Goal: Task Accomplishment & Management: Manage account settings

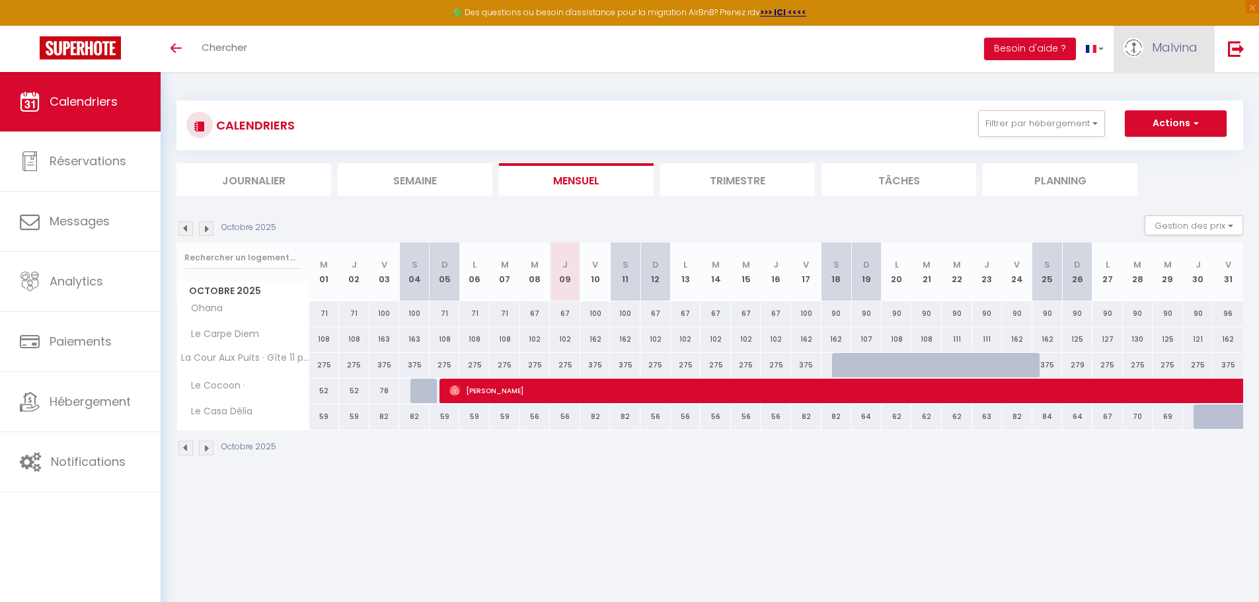
click at [1199, 42] on link "Malvina" at bounding box center [1163, 49] width 100 height 46
click at [1162, 89] on link "Paramètres" at bounding box center [1161, 92] width 98 height 22
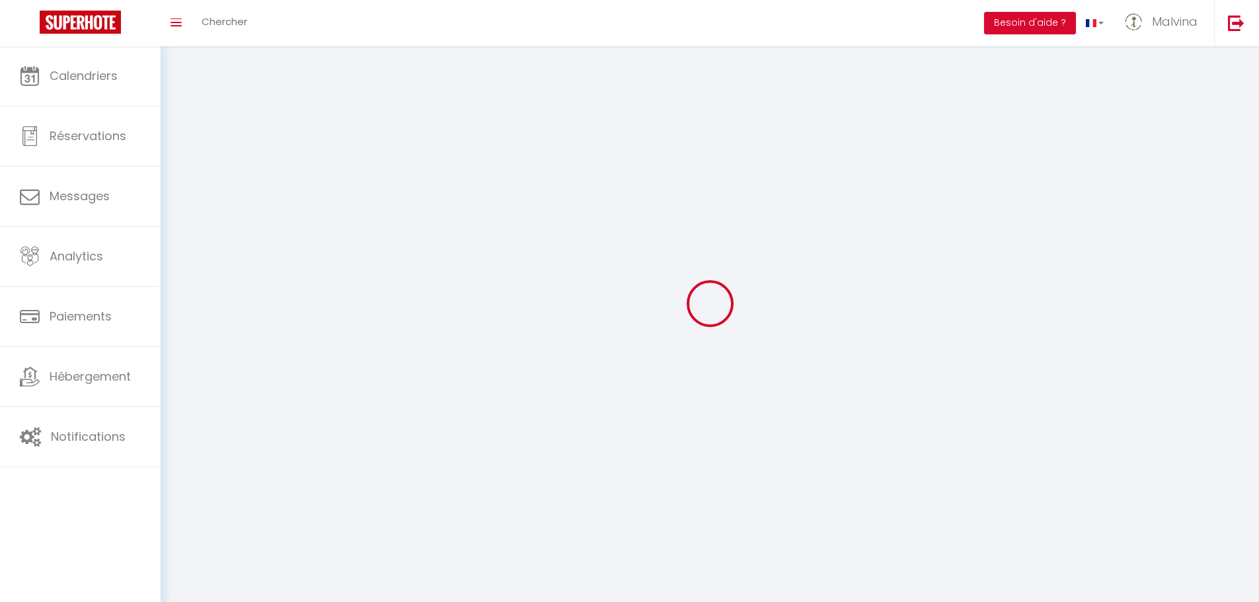
type input "Malvina"
type input "Deghelt"
type input "0763712271"
type input "10 lotissement des Catelets"
type input "27210"
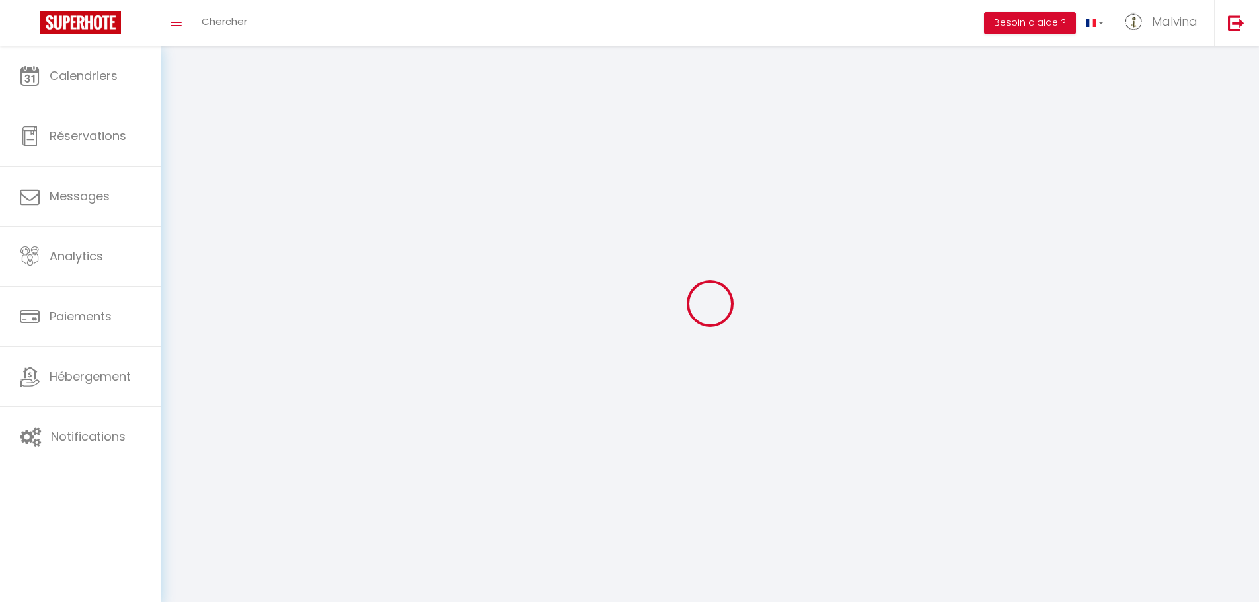
type input "Manneville La Raoult"
type input "NgNAy2620pXQ8O4TII72PPjDl"
type input "WP2MZnwZZ9UgtRdzNNYlwsf4w"
type input "NgNAy2620pXQ8O4TII72PPjDl"
type input "WP2MZnwZZ9UgtRdzNNYlwsf4w"
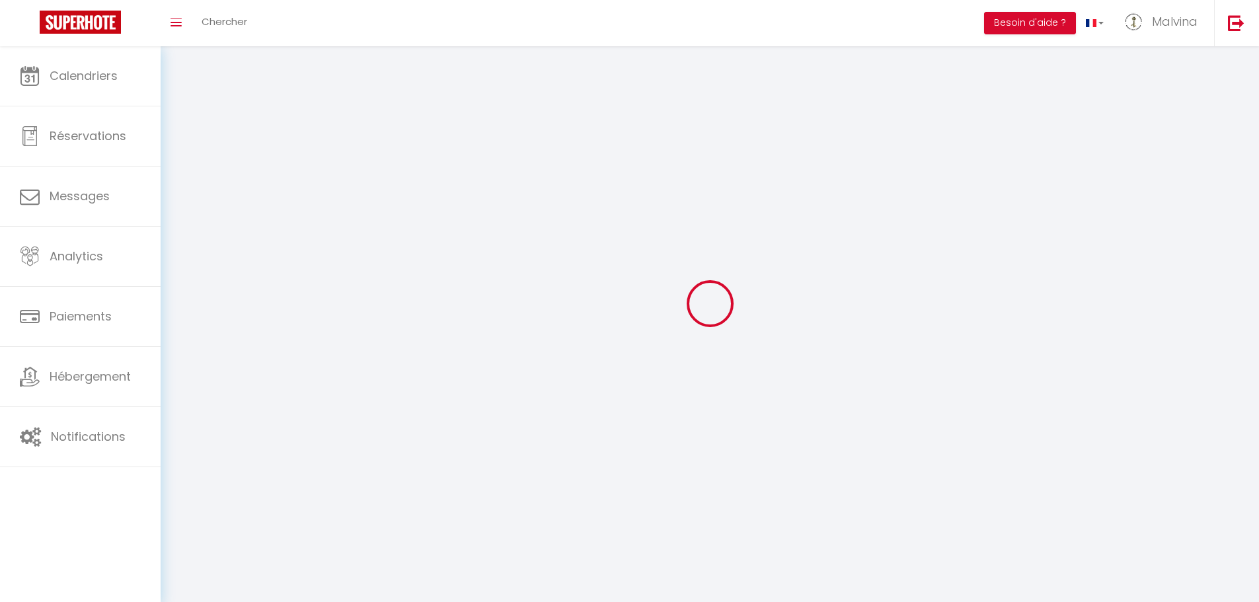
type input "[URL][DOMAIN_NAME]"
select select "28"
select select "fr"
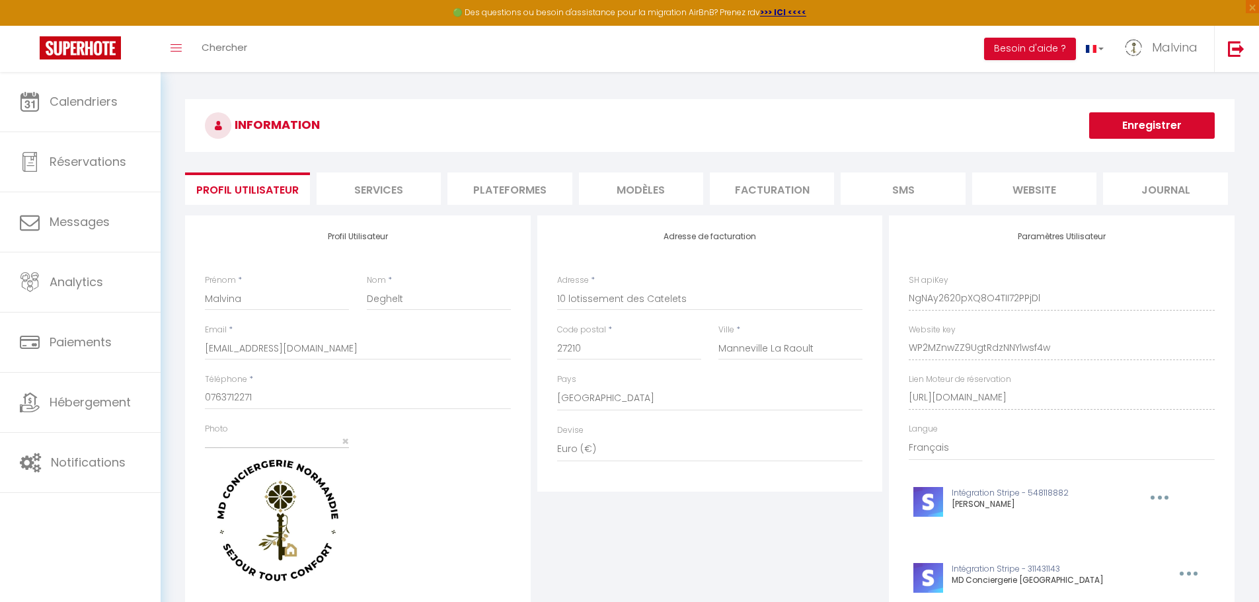
click at [1041, 188] on li "website" at bounding box center [1034, 188] width 124 height 32
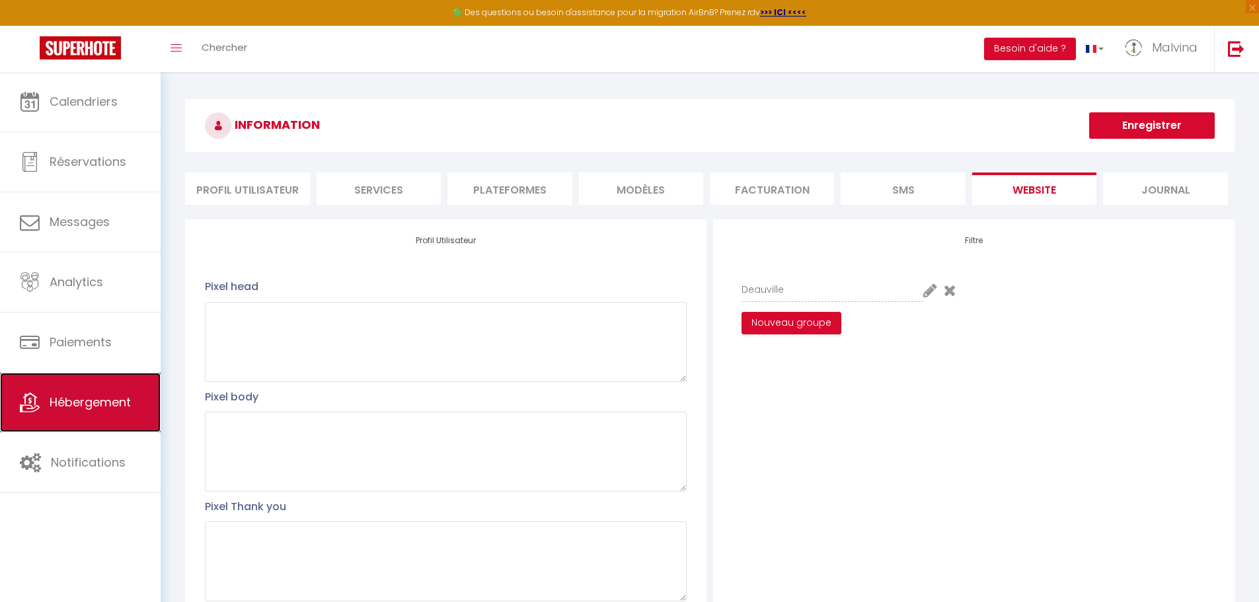
click at [93, 399] on span "Hébergement" at bounding box center [90, 402] width 81 height 17
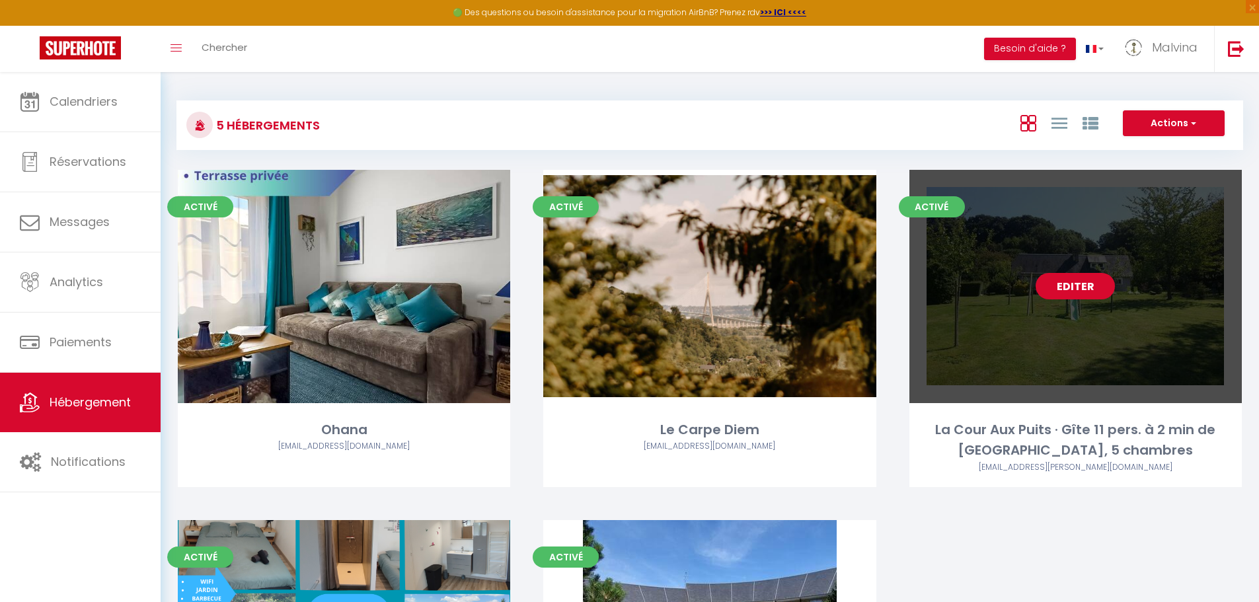
click at [1092, 293] on link "Editer" at bounding box center [1074, 286] width 79 height 26
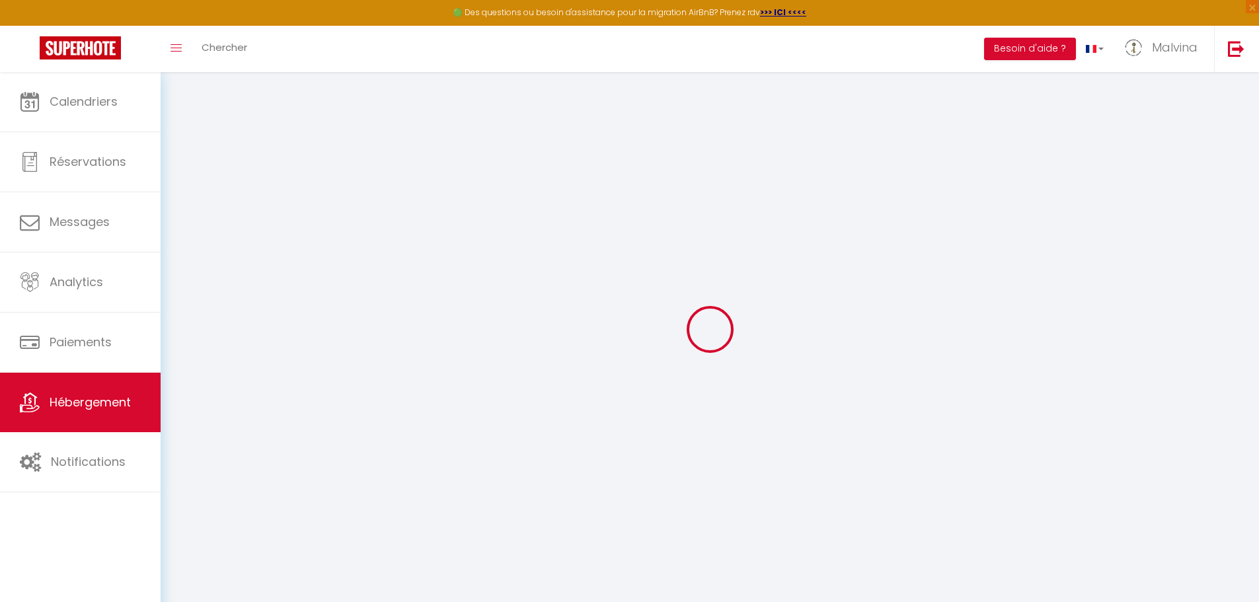
type input "Oups ! Les dates sélectionnées sont indisponibles."
type textarea "Malheureusement les dates sélectionnées sont indisponibles. Nous vous invitons …"
type input "49.4038491"
type input "0.2281732"
checkbox input "true"
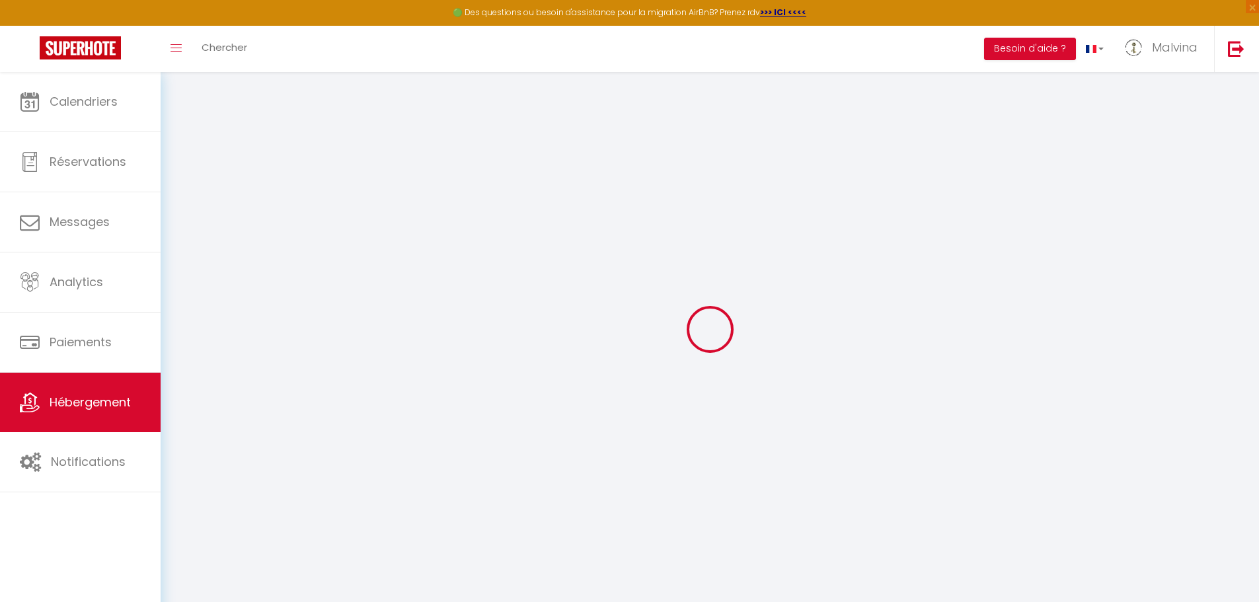
checkbox input "false"
checkbox input "true"
checkbox input "false"
checkbox input "true"
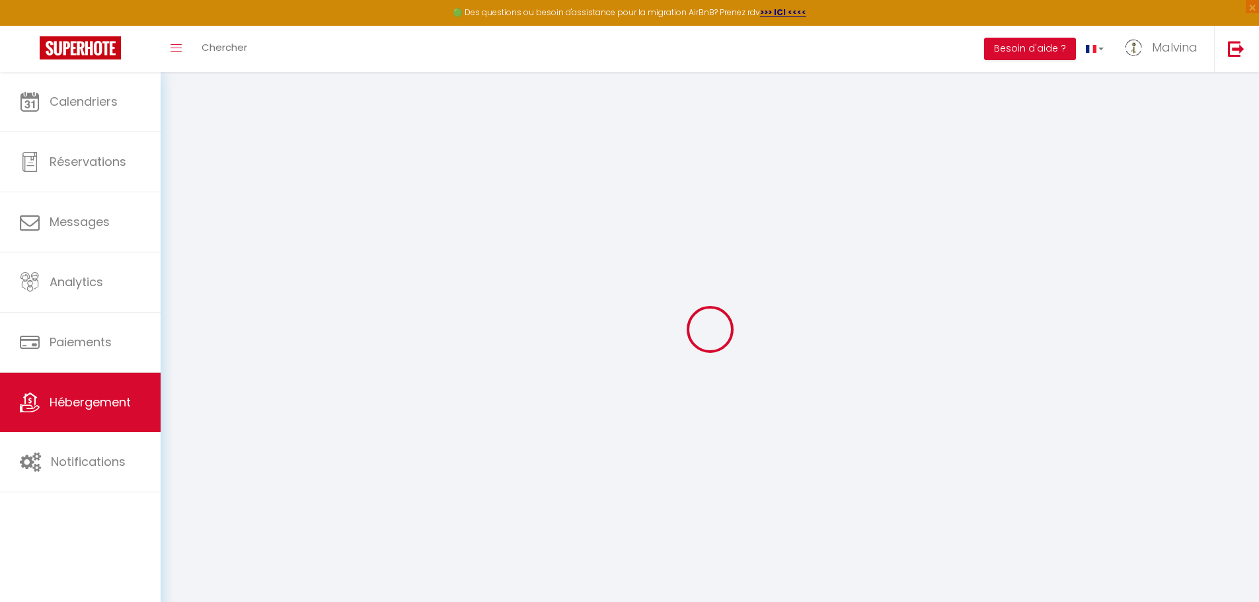
checkbox input "true"
select select "17:00"
select select "23:45"
select select "10:30"
select select "30"
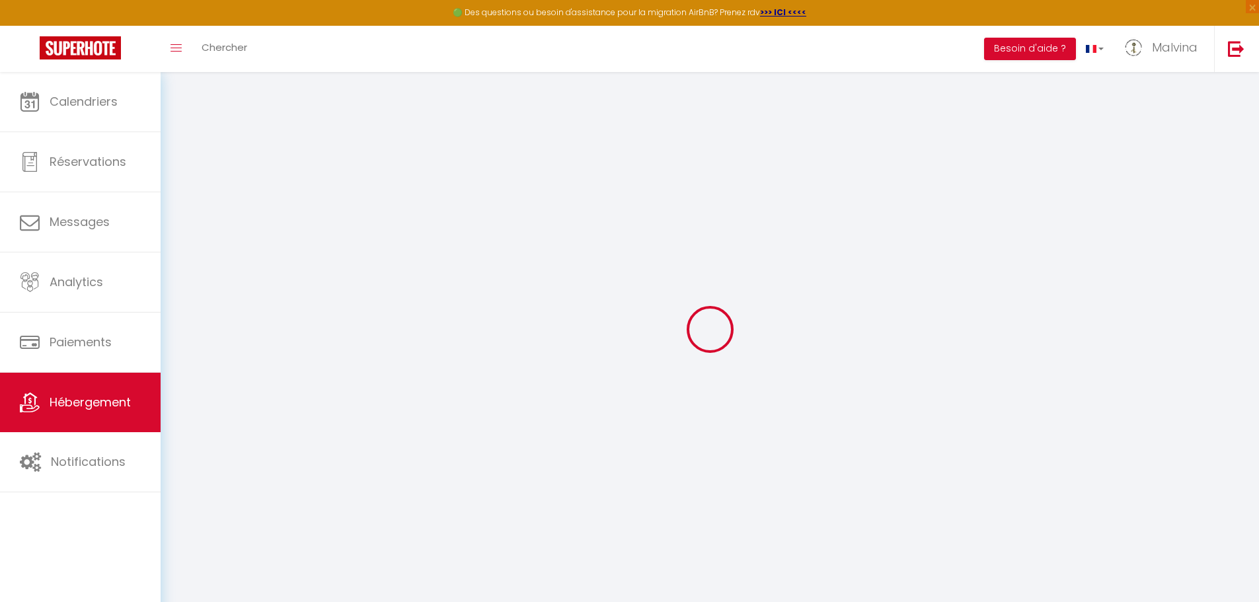
select select "120"
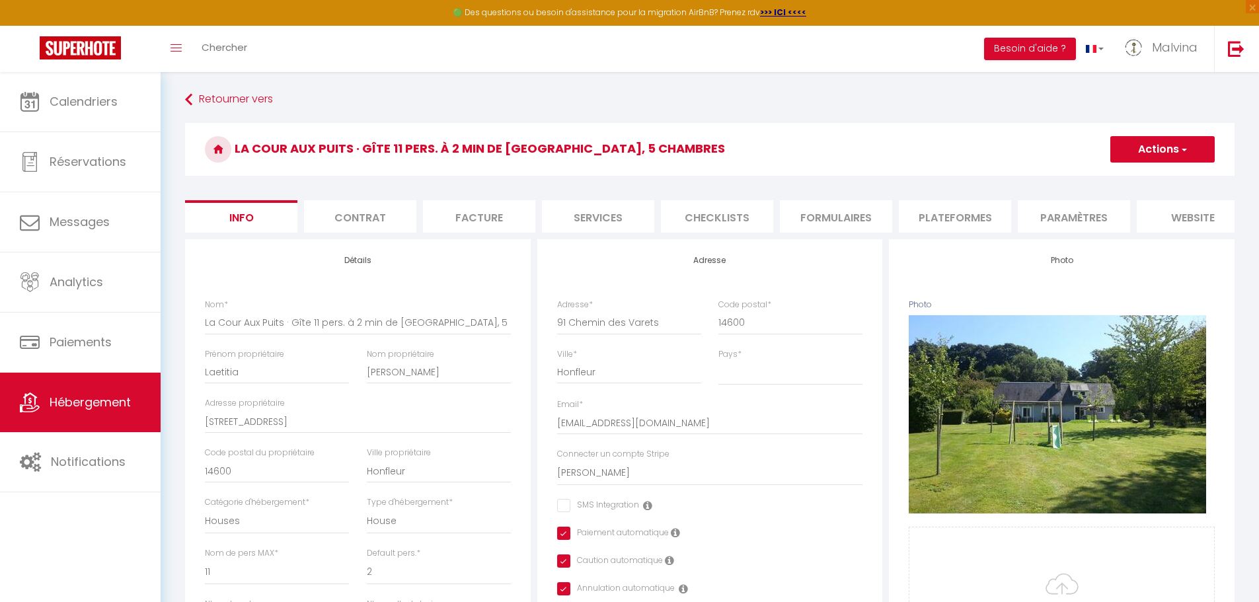
click at [1197, 219] on li "website" at bounding box center [1193, 216] width 112 height 32
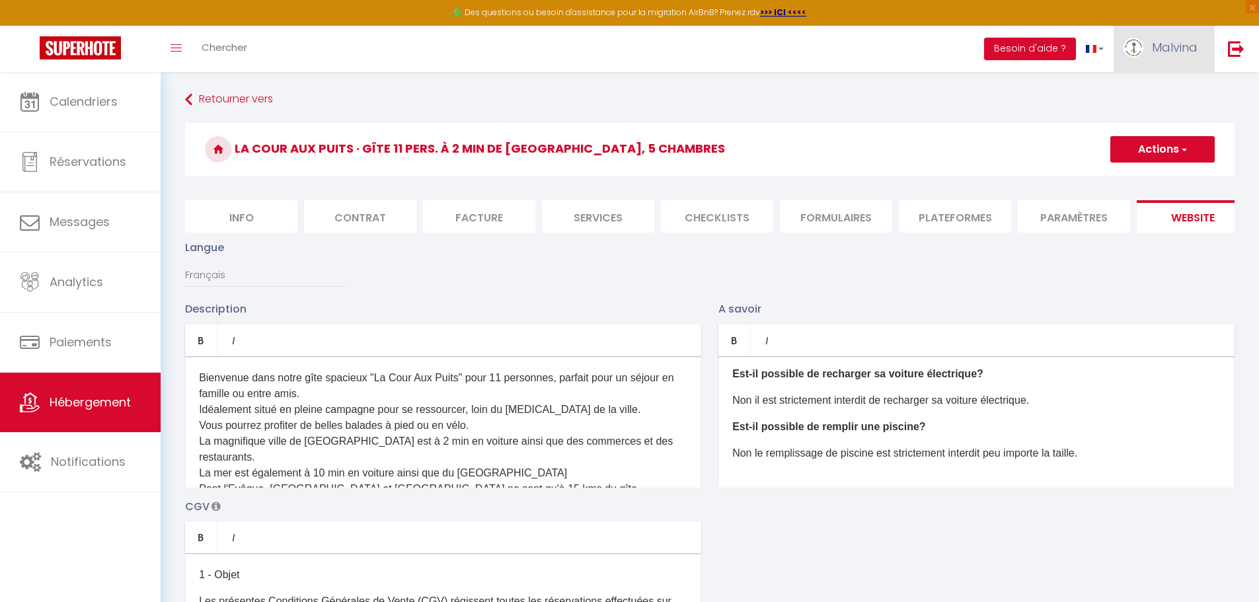
click at [1181, 46] on span "Malvina" at bounding box center [1175, 47] width 46 height 17
click at [1160, 94] on link "Paramètres" at bounding box center [1161, 92] width 98 height 22
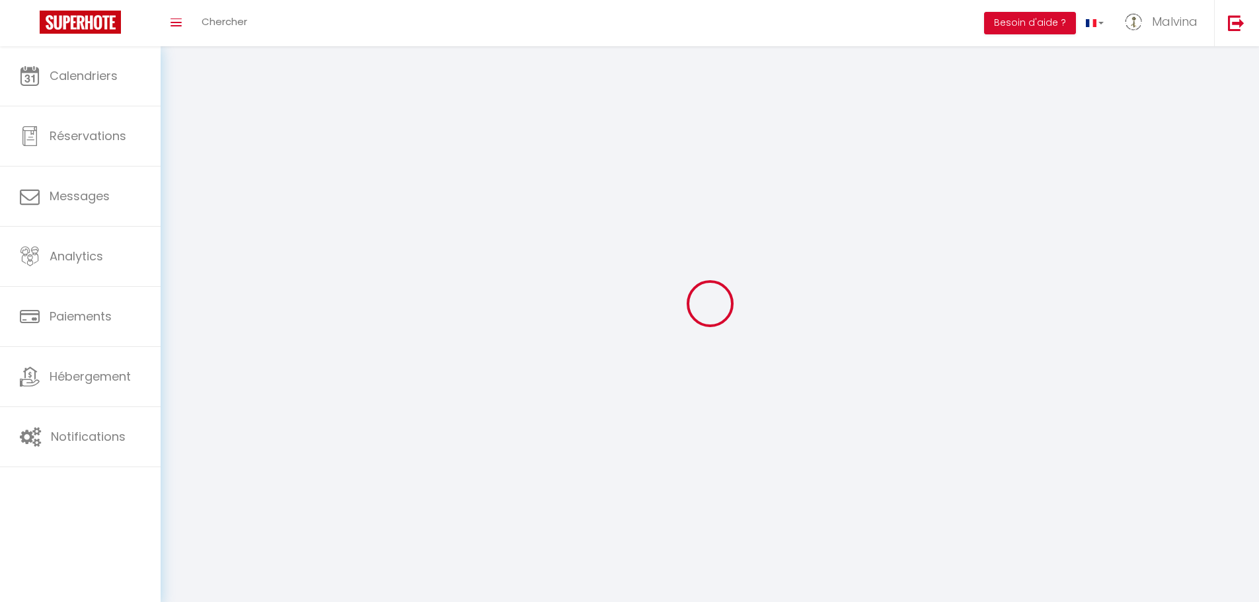
type input "Malvina"
type input "Deghelt"
type input "0763712271"
type input "10 lotissement des Catelets"
type input "27210"
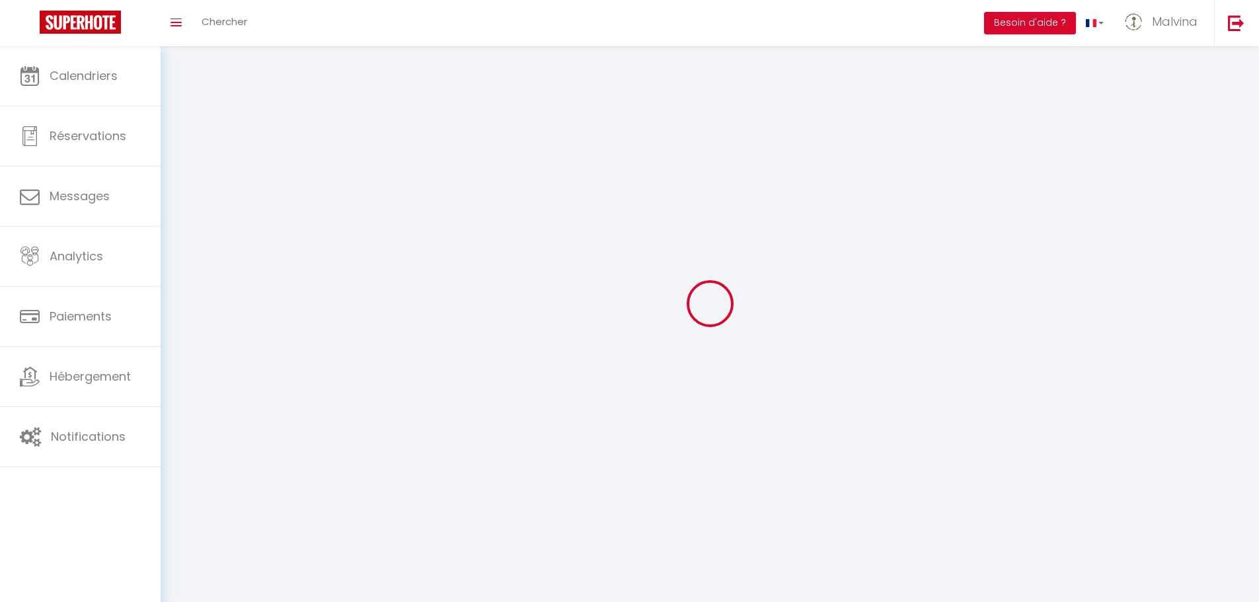
type input "Manneville La Raoult"
type input "NgNAy2620pXQ8O4TII72PPjDl"
type input "WP2MZnwZZ9UgtRdzNNYlwsf4w"
type input "NgNAy2620pXQ8O4TII72PPjDl"
type input "WP2MZnwZZ9UgtRdzNNYlwsf4w"
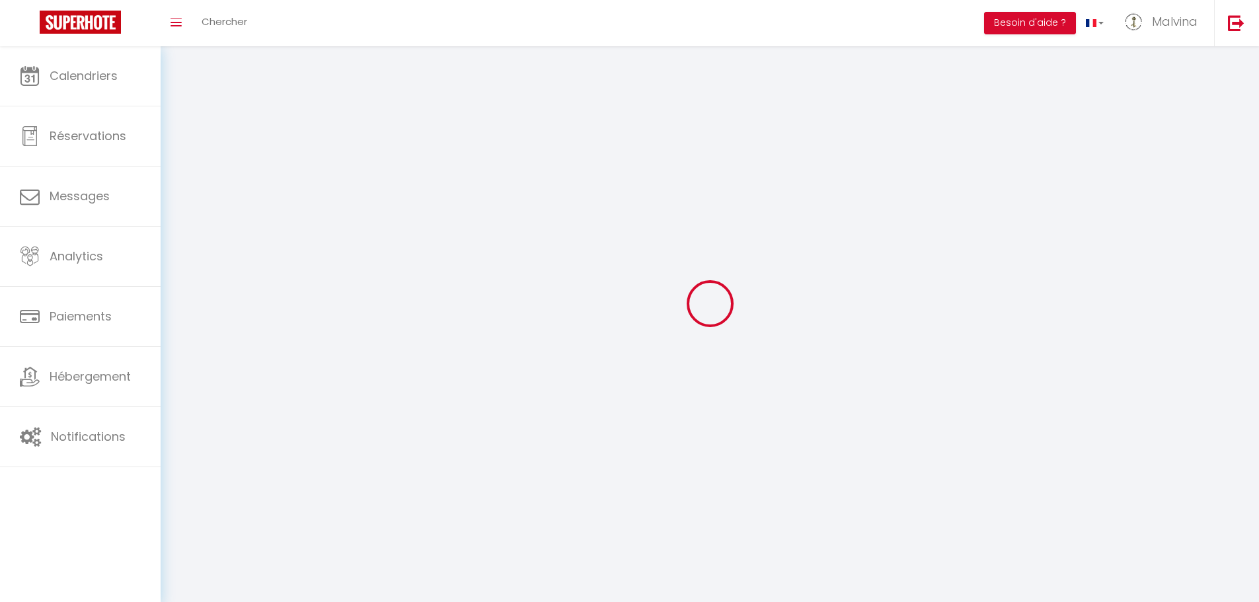
type input "[URL][DOMAIN_NAME]"
select select "28"
select select "fr"
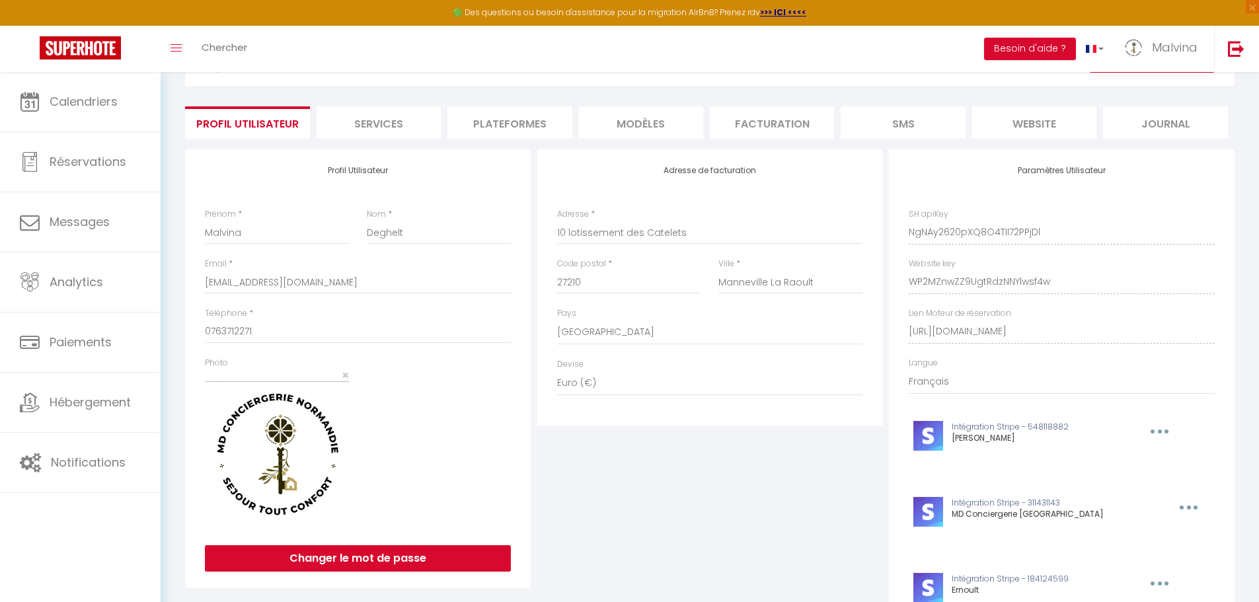
scroll to position [63, 0]
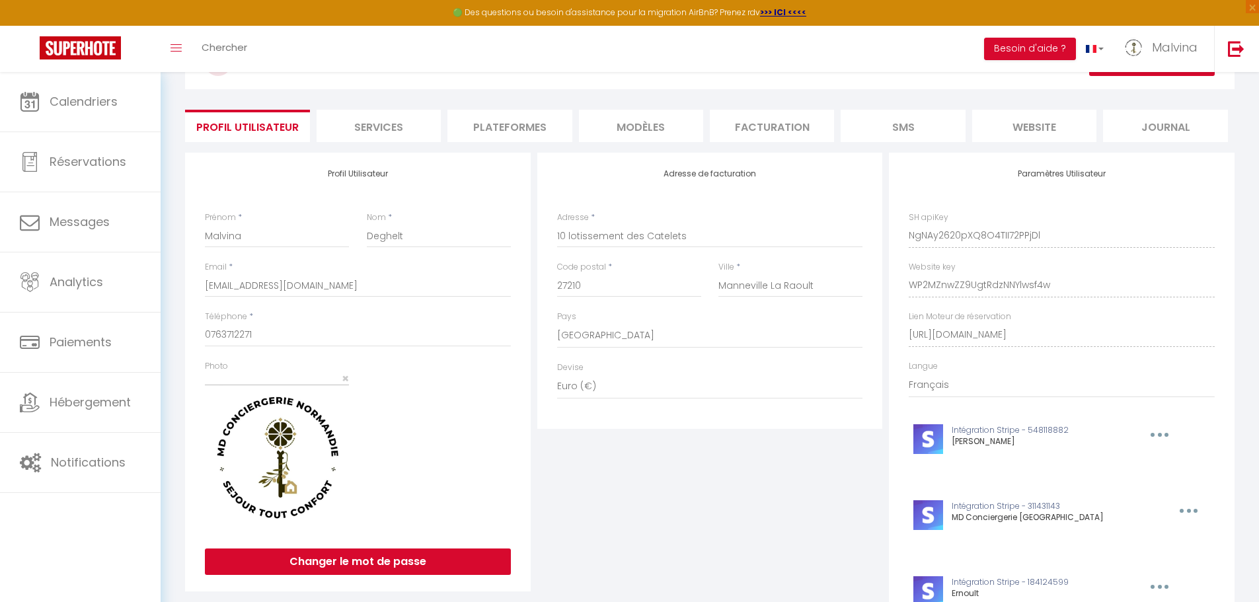
drag, startPoint x: 1258, startPoint y: 394, endPoint x: 1268, endPoint y: 452, distance: 59.0
click at [1259, 452] on html "🟢 Des questions ou besoin d'assistance pour la migration AirBnB? Prenez rdv >>>…" at bounding box center [629, 238] width 1259 height 602
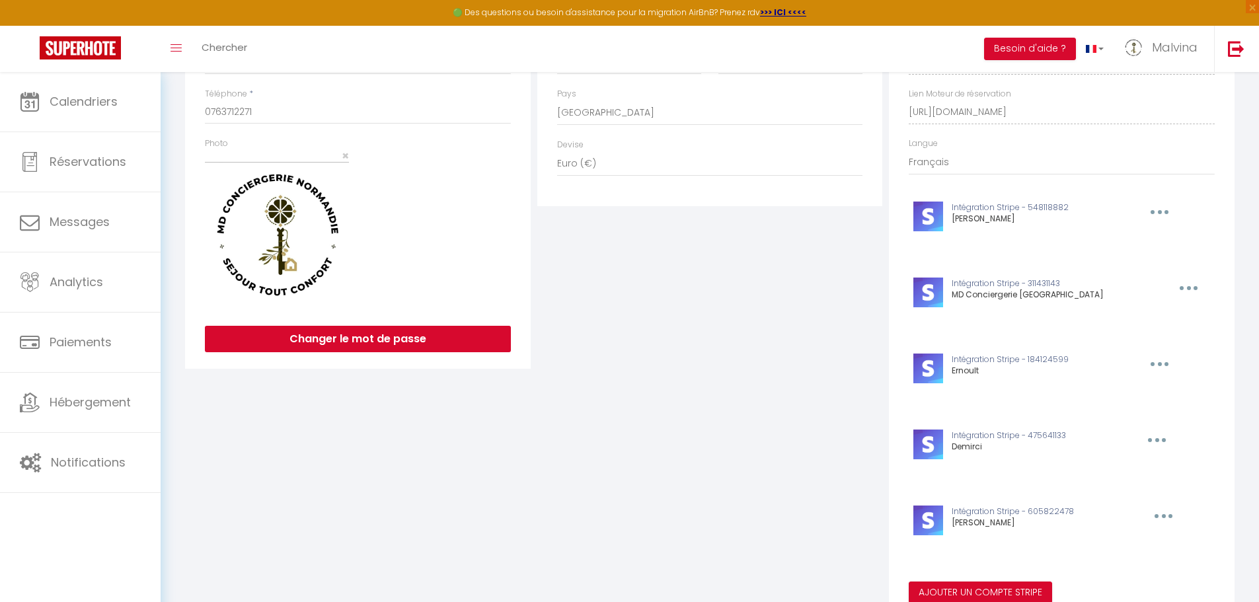
scroll to position [341, 0]
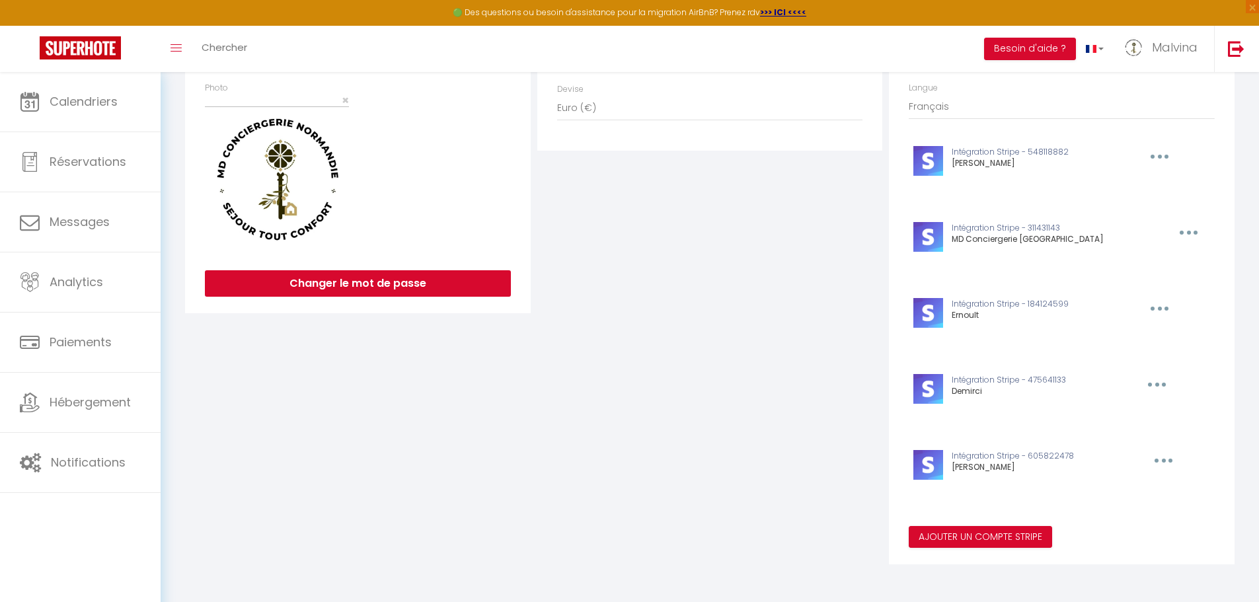
click at [1156, 461] on button "button" at bounding box center [1161, 460] width 41 height 21
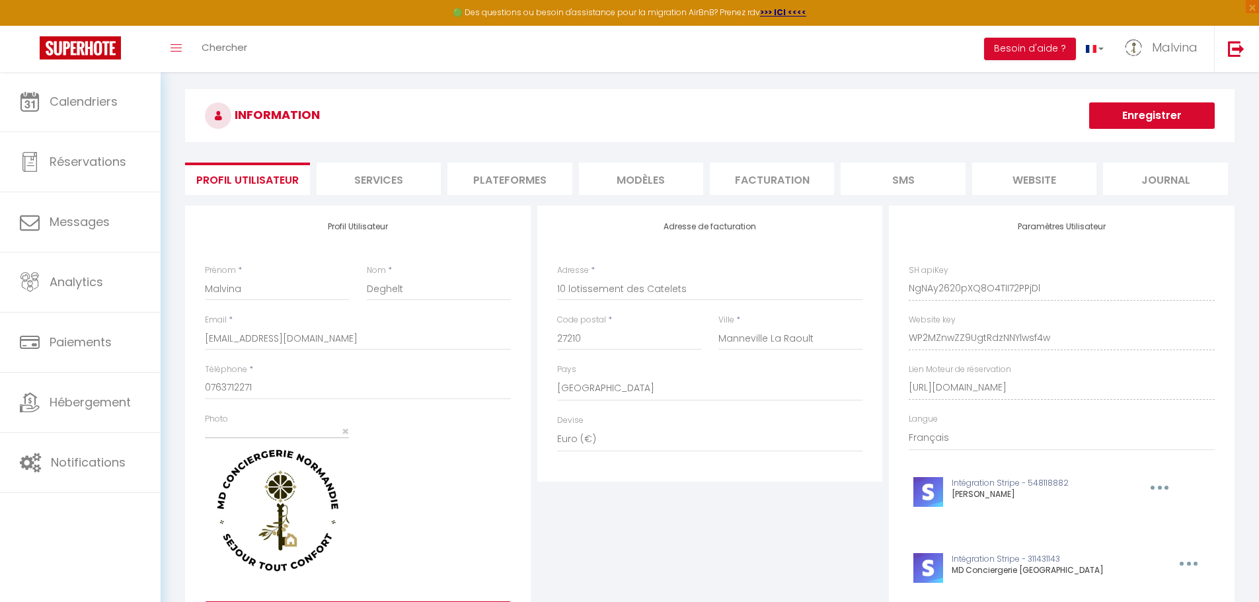
scroll to position [0, 0]
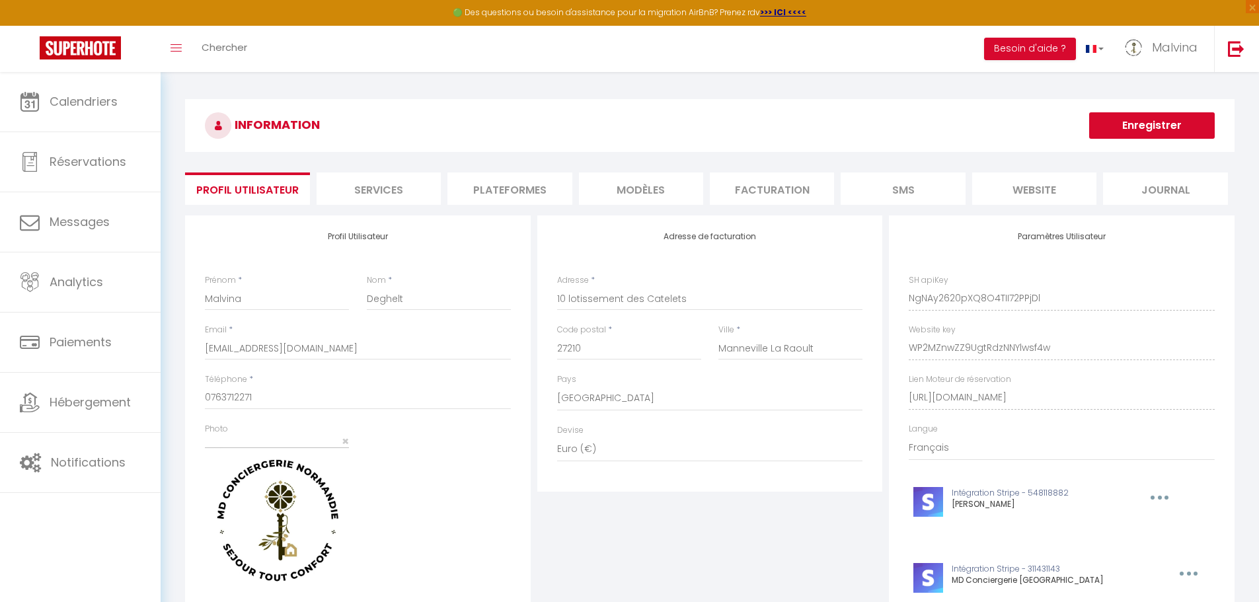
click at [1045, 182] on li "website" at bounding box center [1034, 188] width 124 height 32
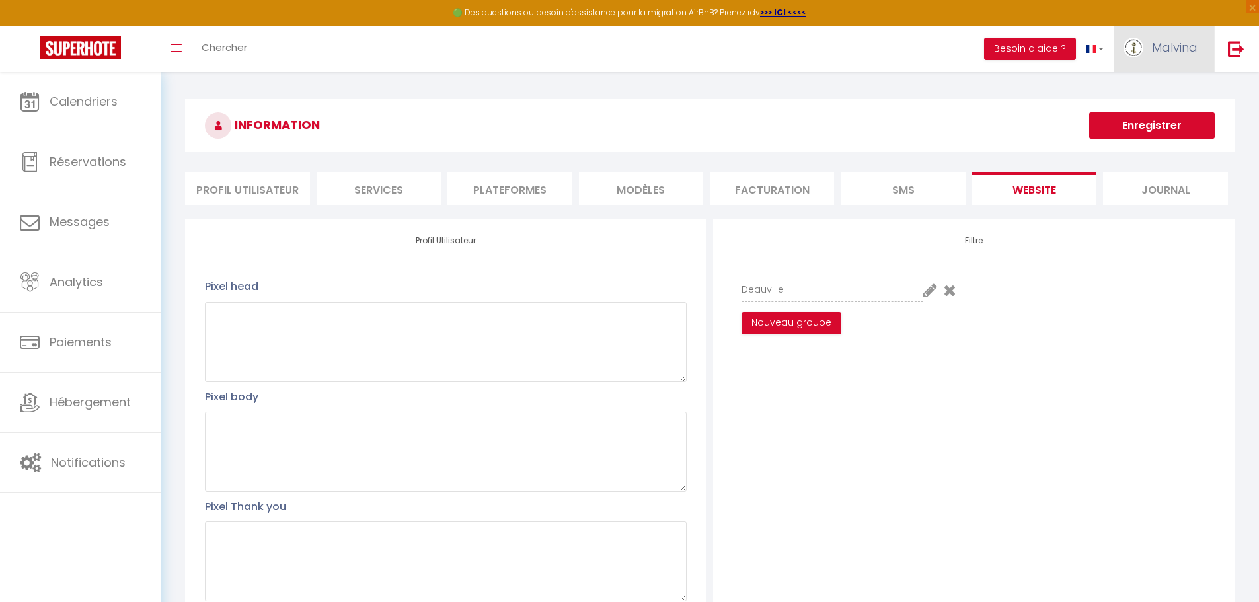
click at [1176, 48] on span "Malvina" at bounding box center [1175, 47] width 46 height 17
click at [1133, 87] on link "Paramètres" at bounding box center [1161, 92] width 98 height 22
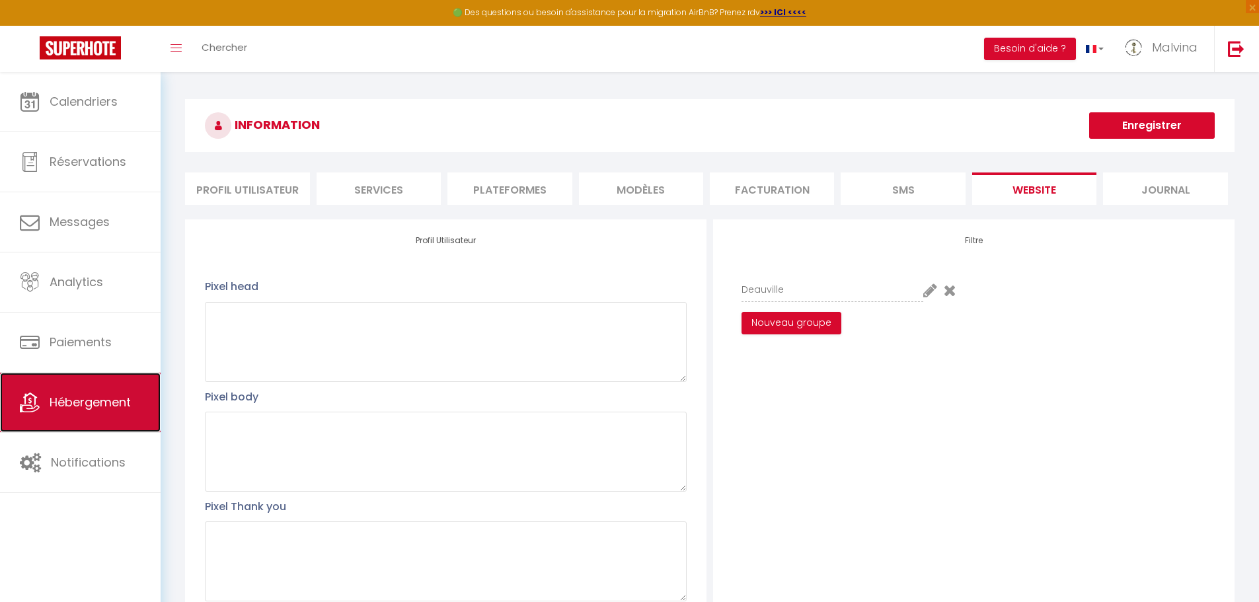
click at [91, 404] on span "Hébergement" at bounding box center [90, 402] width 81 height 17
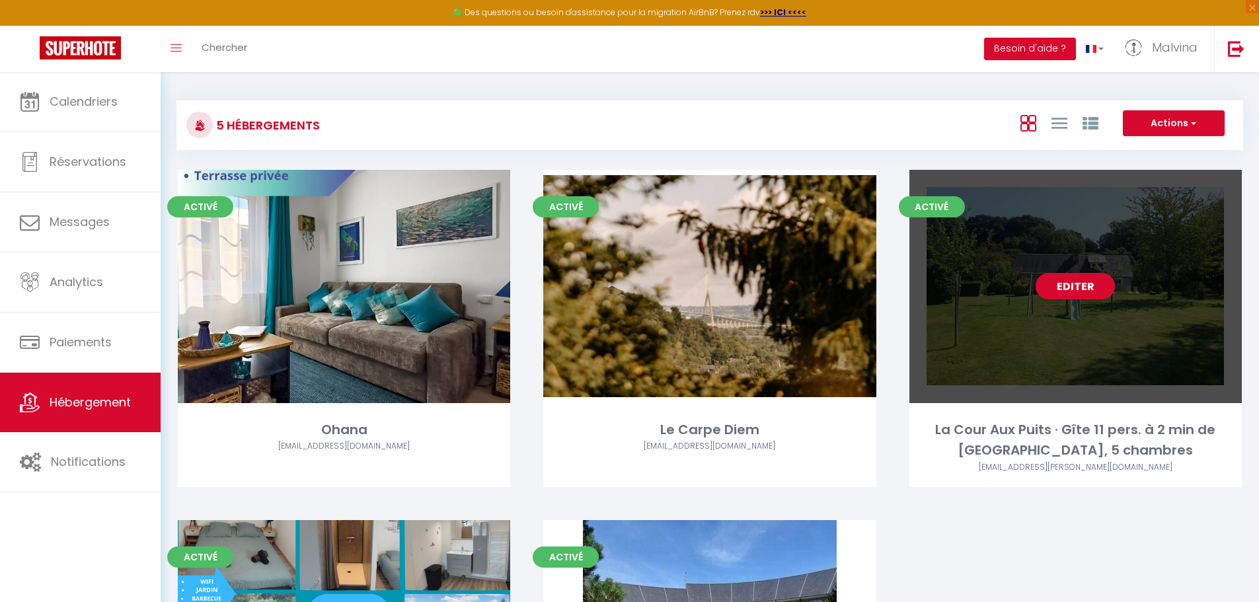
click at [1174, 299] on div "Editer" at bounding box center [1075, 286] width 332 height 233
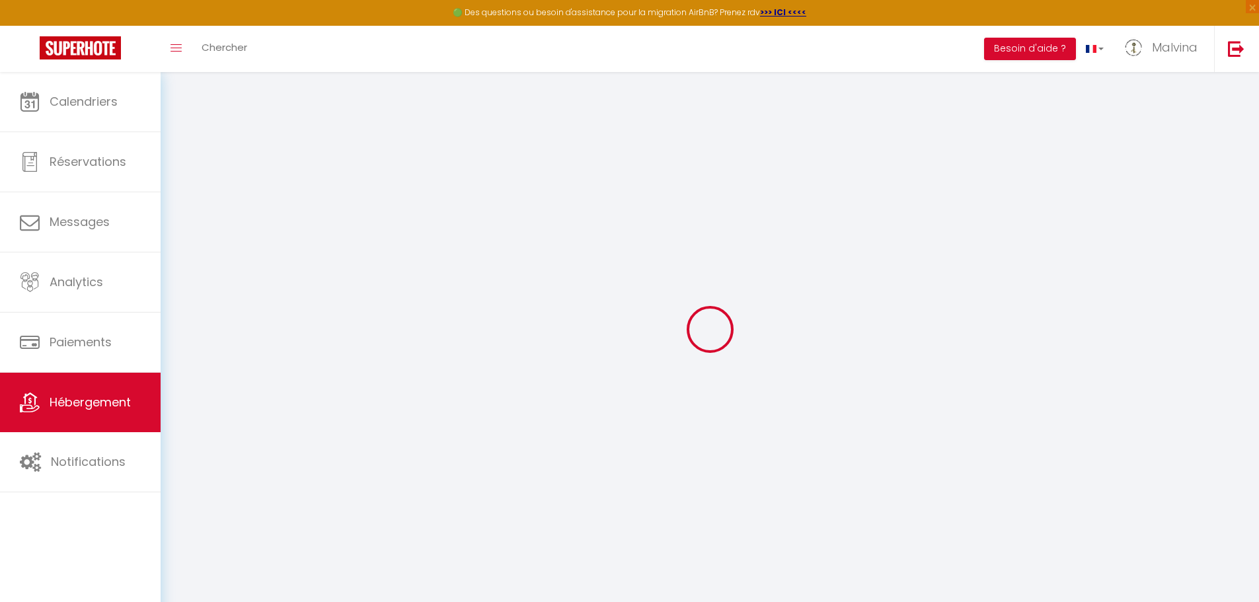
type input "Oups ! Les dates sélectionnées sont indisponibles."
type textarea "Malheureusement les dates sélectionnées sont indisponibles. Nous vous invitons …"
type input "49.4038491"
type input "0.2281732"
checkbox input "true"
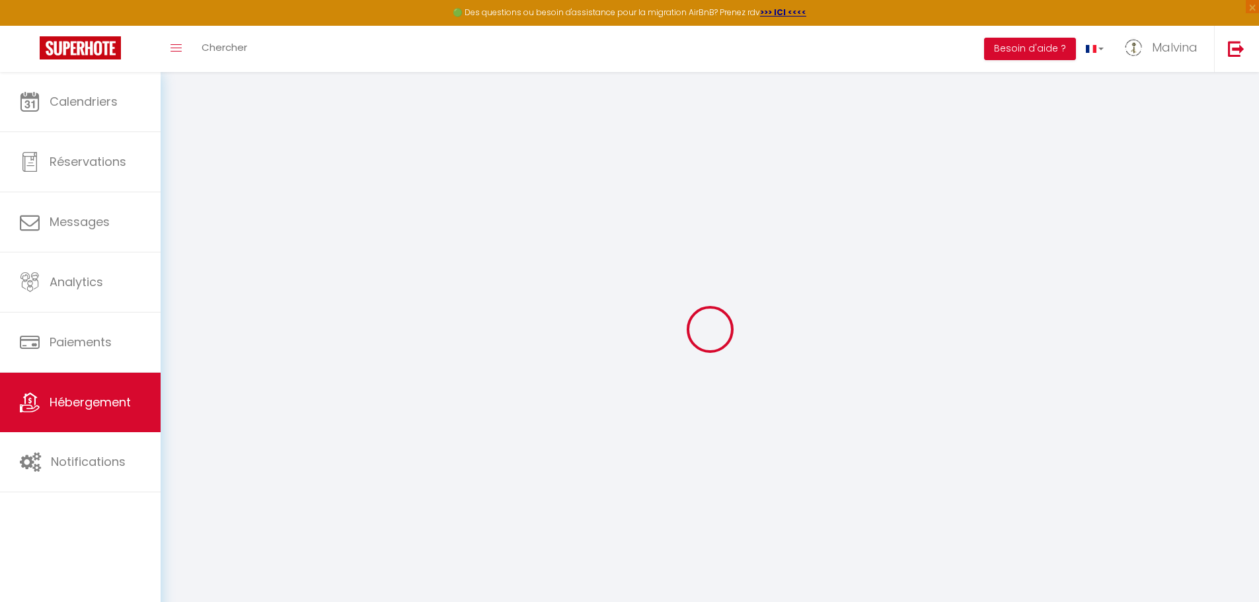
checkbox input "false"
checkbox input "true"
checkbox input "false"
checkbox input "true"
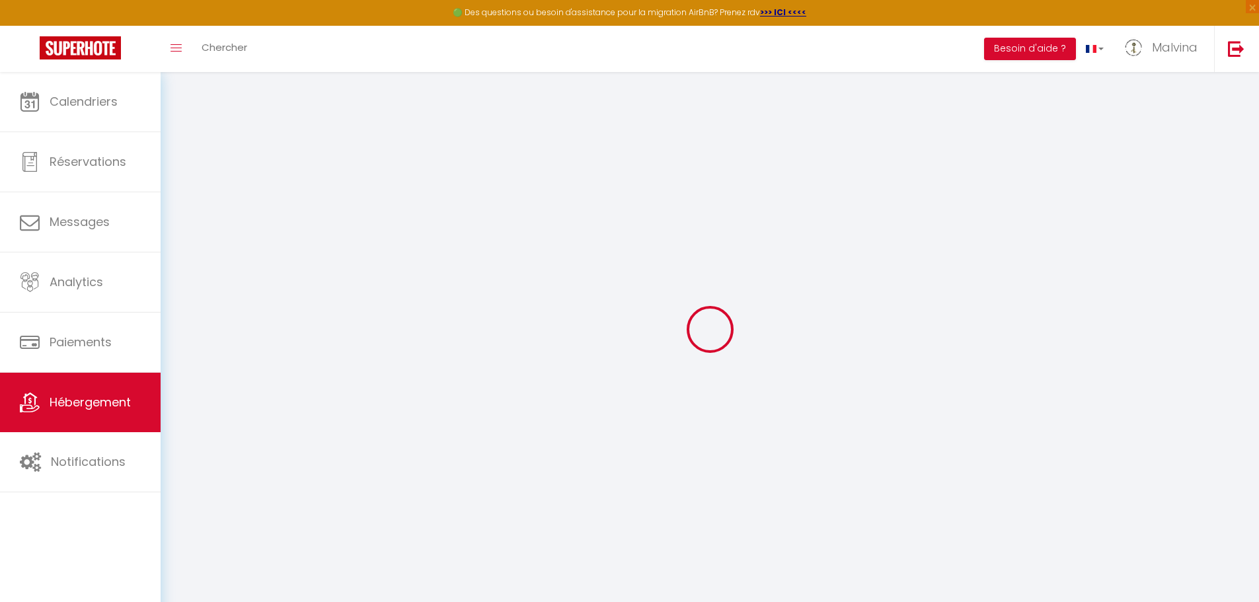
checkbox input "true"
select select "17:00"
select select "23:45"
select select "10:30"
select select "30"
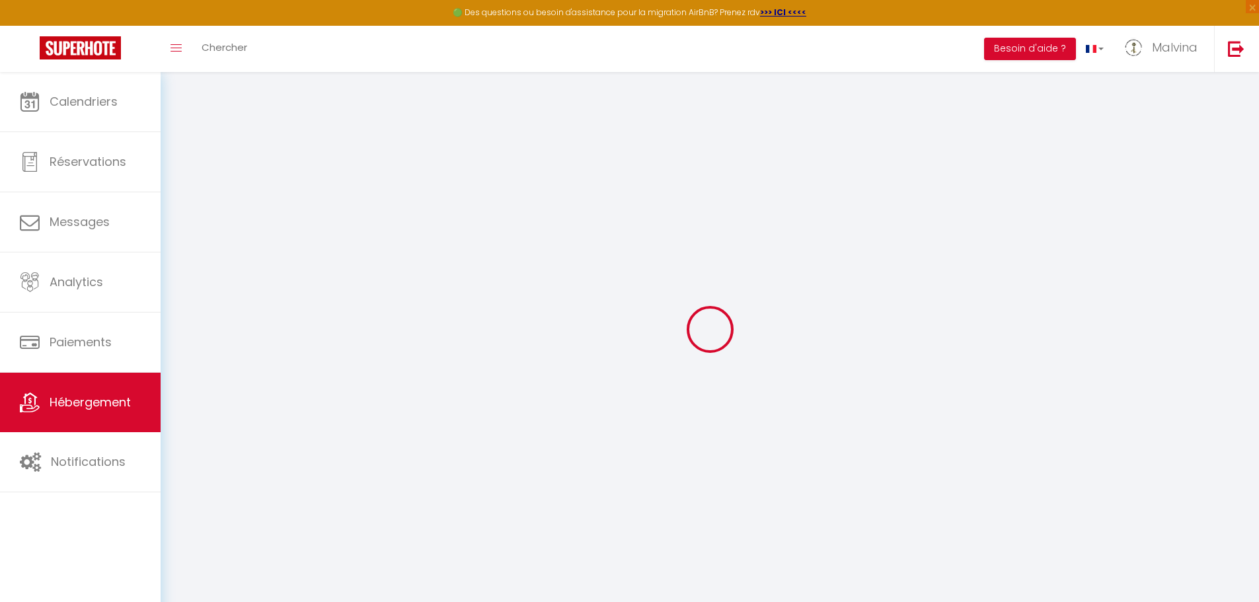
select select "120"
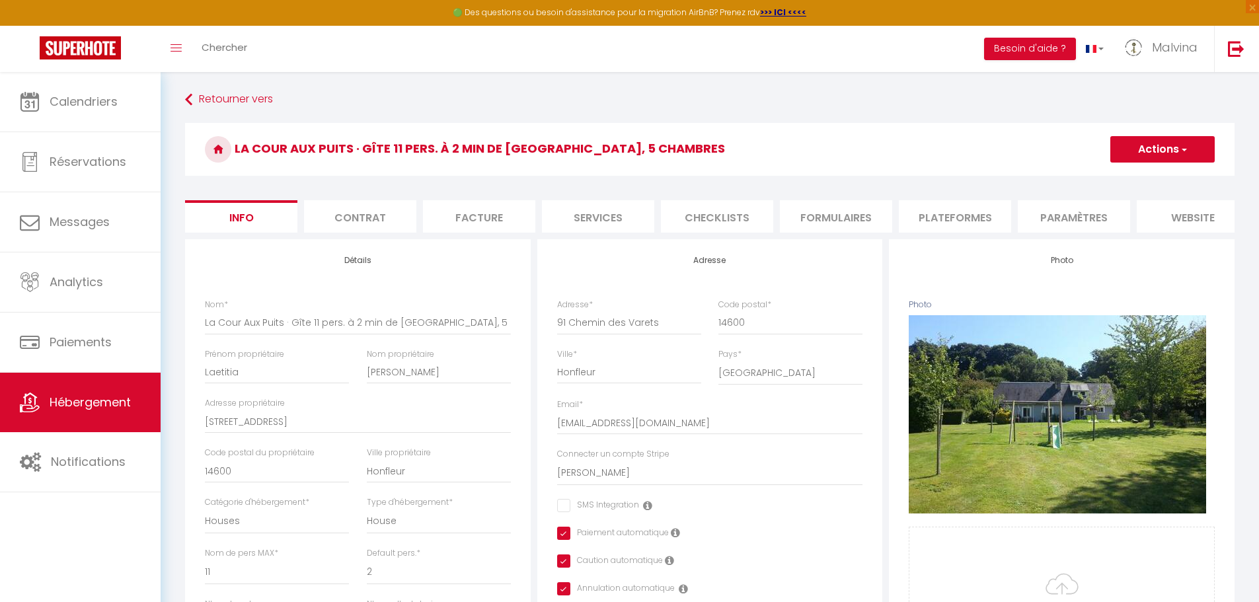
checkbox input "false"
checkbox input "true"
click at [1196, 217] on li "website" at bounding box center [1193, 216] width 112 height 32
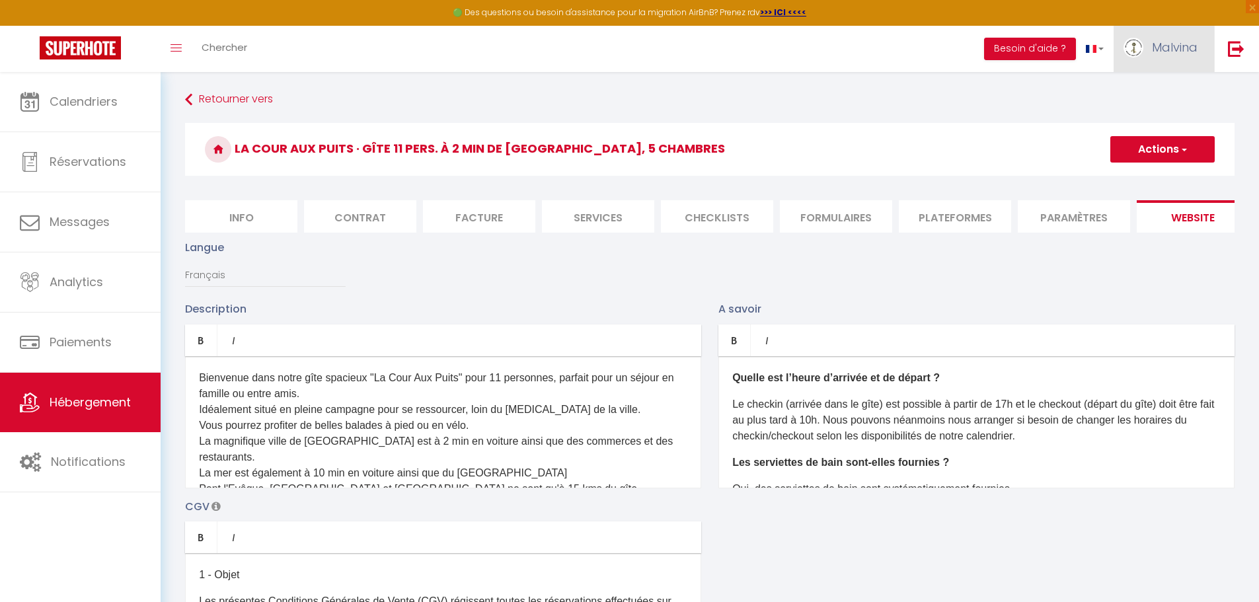
click at [1178, 58] on link "Malvina" at bounding box center [1163, 49] width 100 height 46
click at [1058, 216] on li "Paramètres" at bounding box center [1074, 216] width 112 height 32
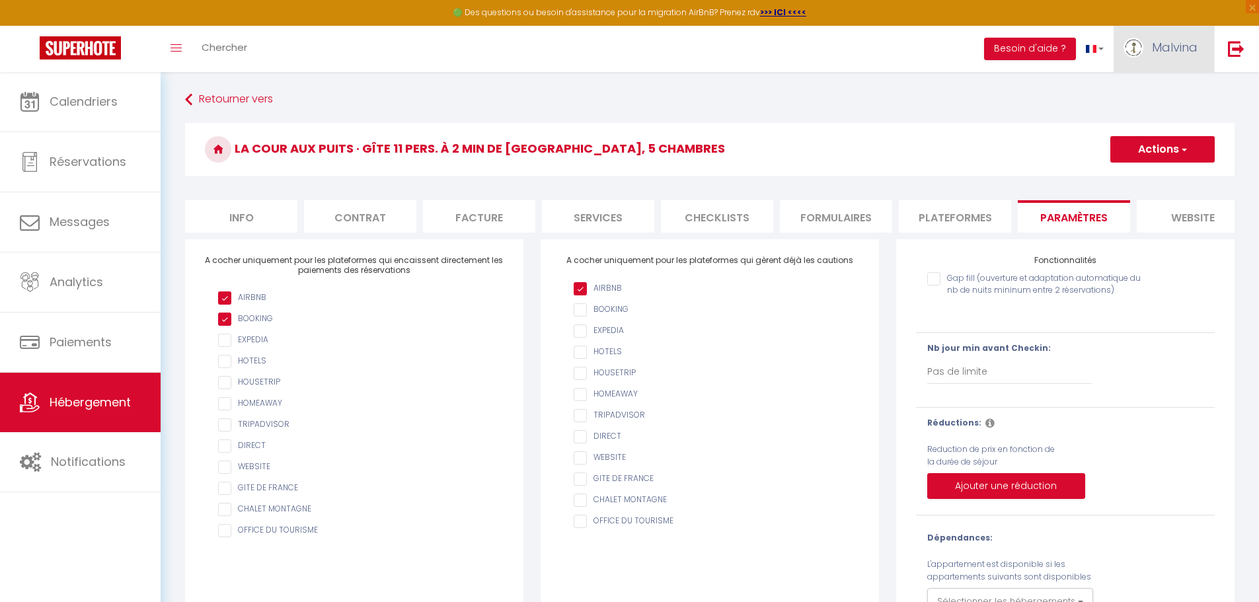
click at [1184, 56] on link "Malvina" at bounding box center [1163, 49] width 100 height 46
click at [1166, 90] on link "Paramètres" at bounding box center [1161, 92] width 98 height 22
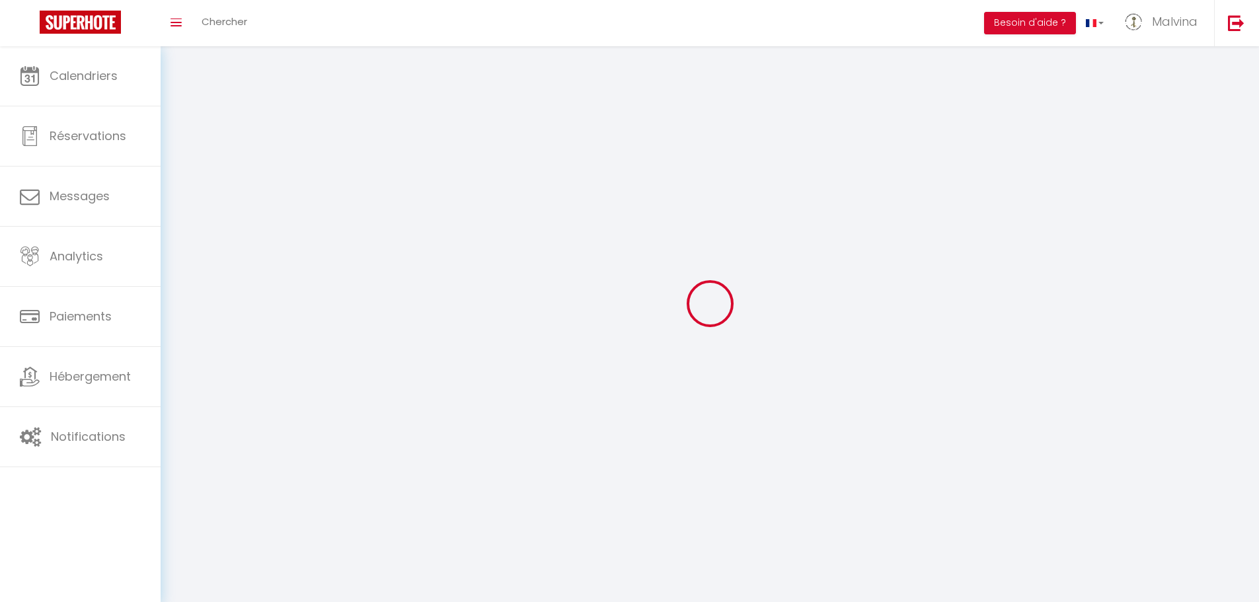
type input "Malvina"
type input "Deghelt"
type input "0763712271"
type input "10 lotissement des Catelets"
type input "27210"
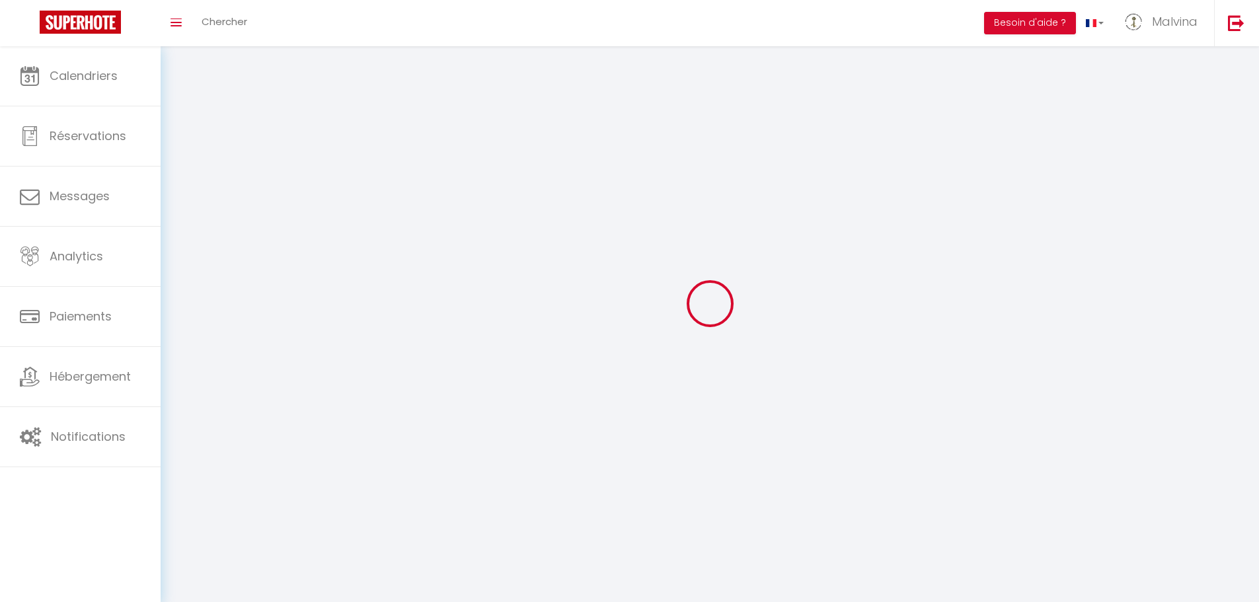
type input "Manneville La Raoult"
type input "NgNAy2620pXQ8O4TII72PPjDl"
type input "WP2MZnwZZ9UgtRdzNNYlwsf4w"
select select "28"
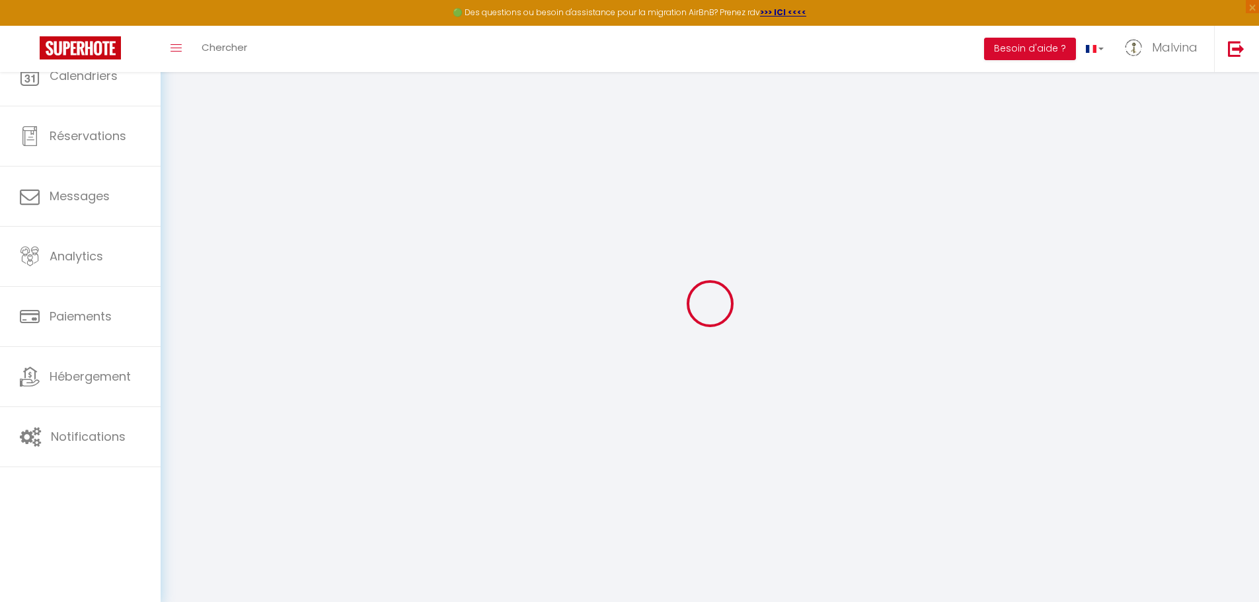
type input "NgNAy2620pXQ8O4TII72PPjDl"
type input "WP2MZnwZZ9UgtRdzNNYlwsf4w"
type input "[URL][DOMAIN_NAME]"
select select "fr"
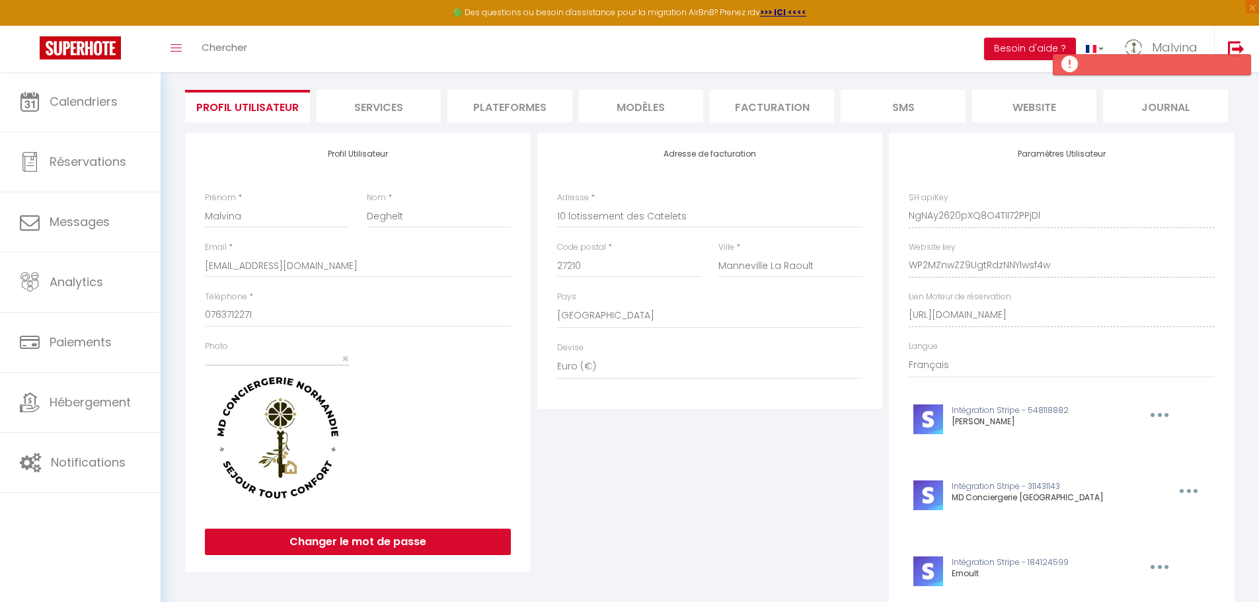
scroll to position [83, 0]
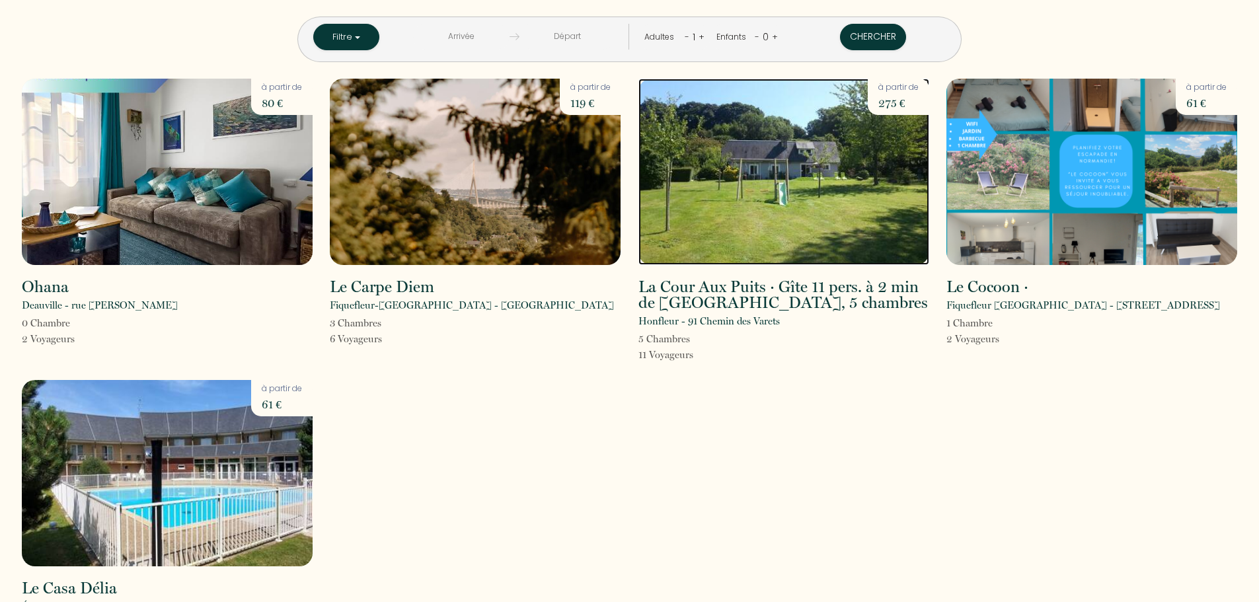
click at [796, 150] on img at bounding box center [783, 172] width 291 height 186
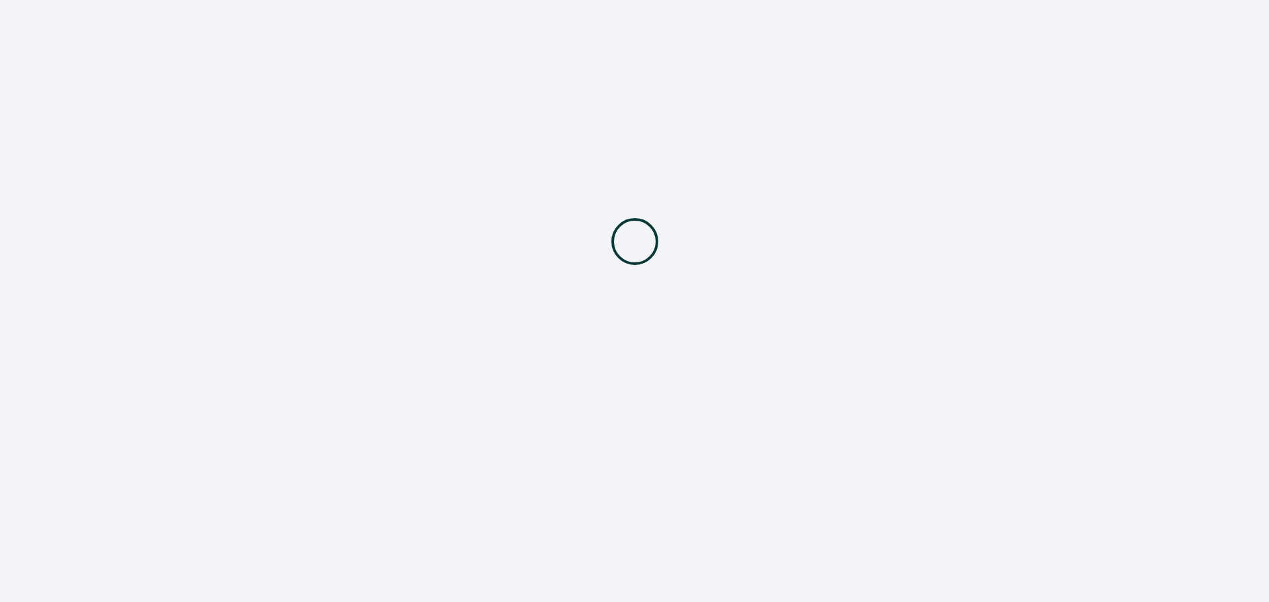
click at [796, 150] on div at bounding box center [634, 241] width 1269 height 483
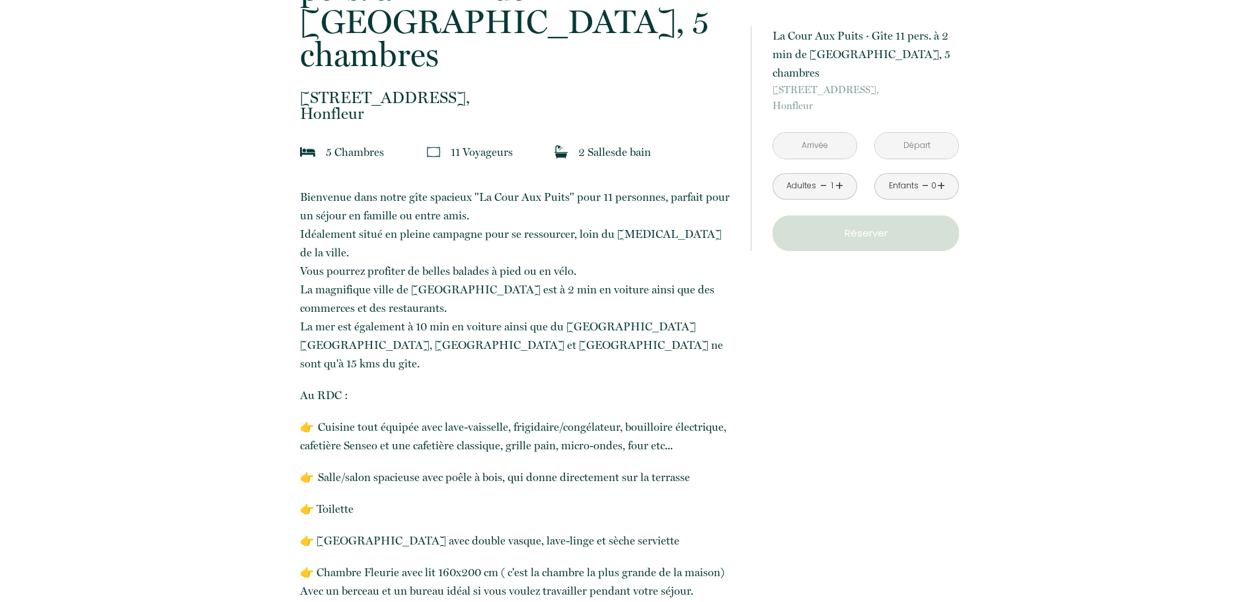
scroll to position [380, 0]
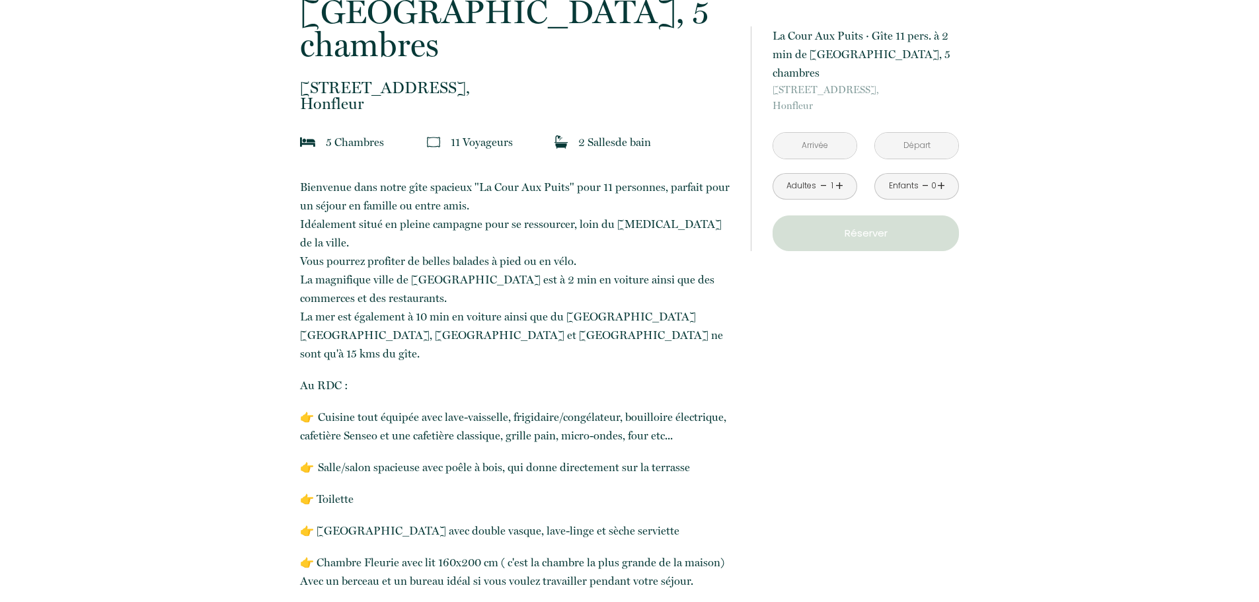
click at [831, 133] on input "text" at bounding box center [814, 146] width 83 height 26
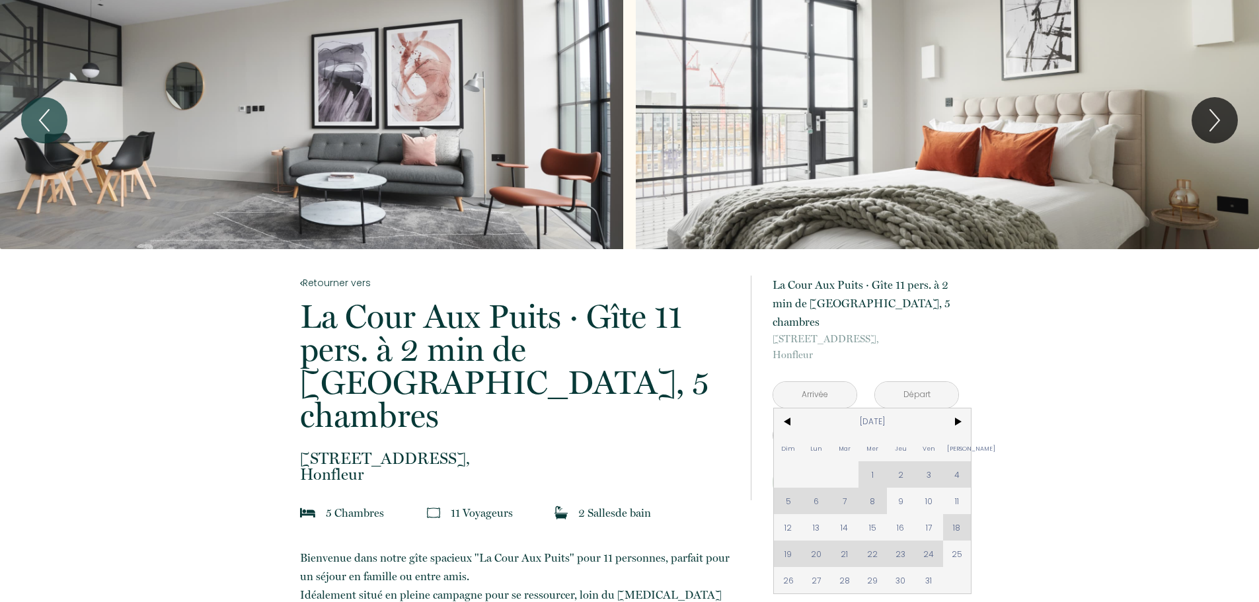
scroll to position [0, 0]
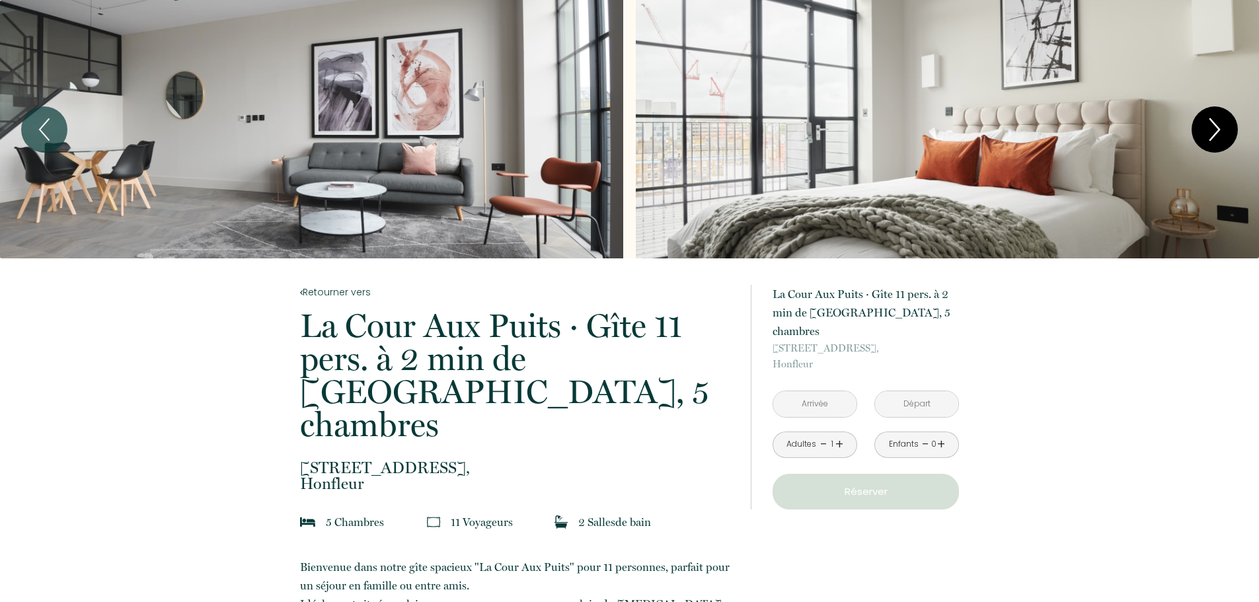
click at [1214, 126] on icon "Next" at bounding box center [1215, 130] width 28 height 40
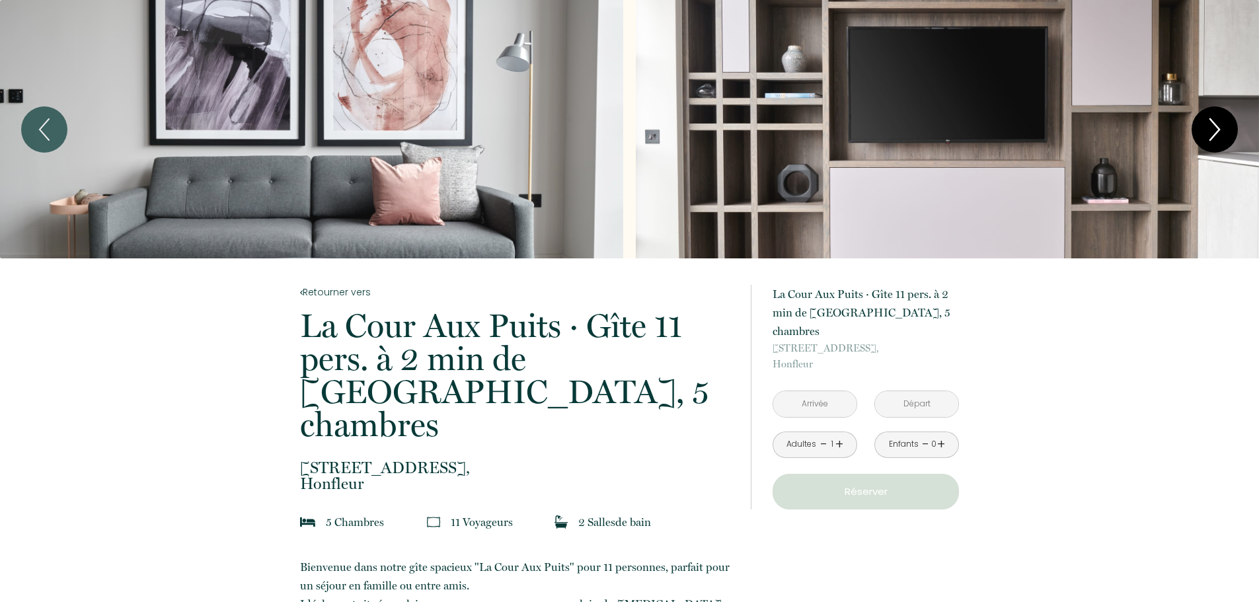
click at [1214, 126] on icon "Next" at bounding box center [1215, 130] width 28 height 40
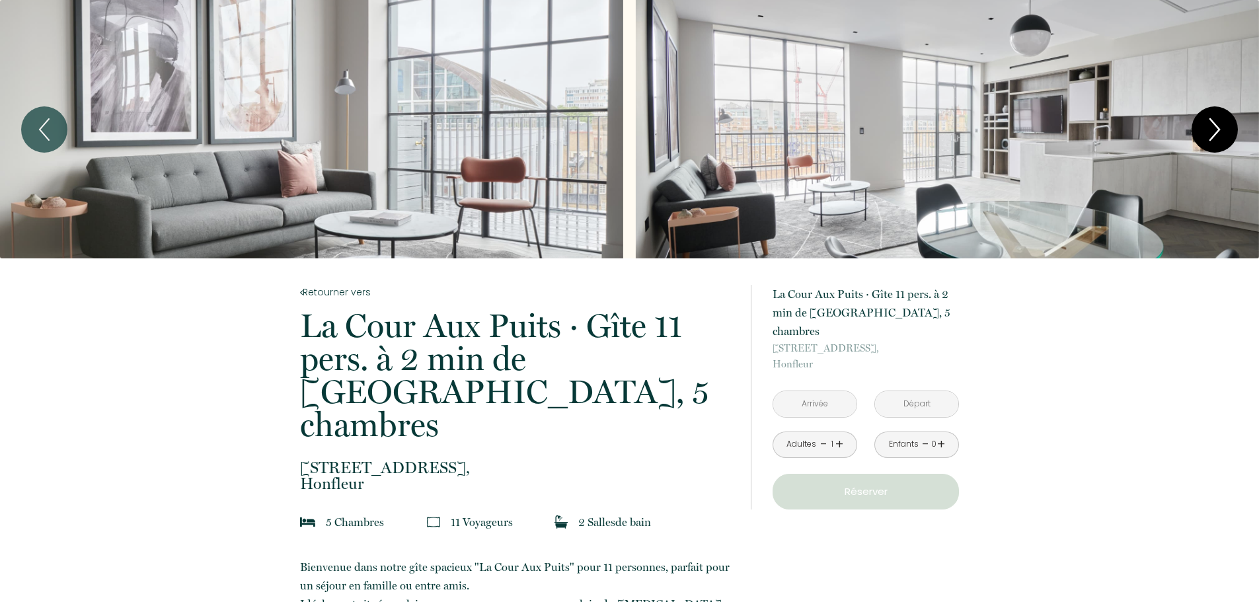
click at [1214, 126] on icon "Next" at bounding box center [1215, 130] width 28 height 40
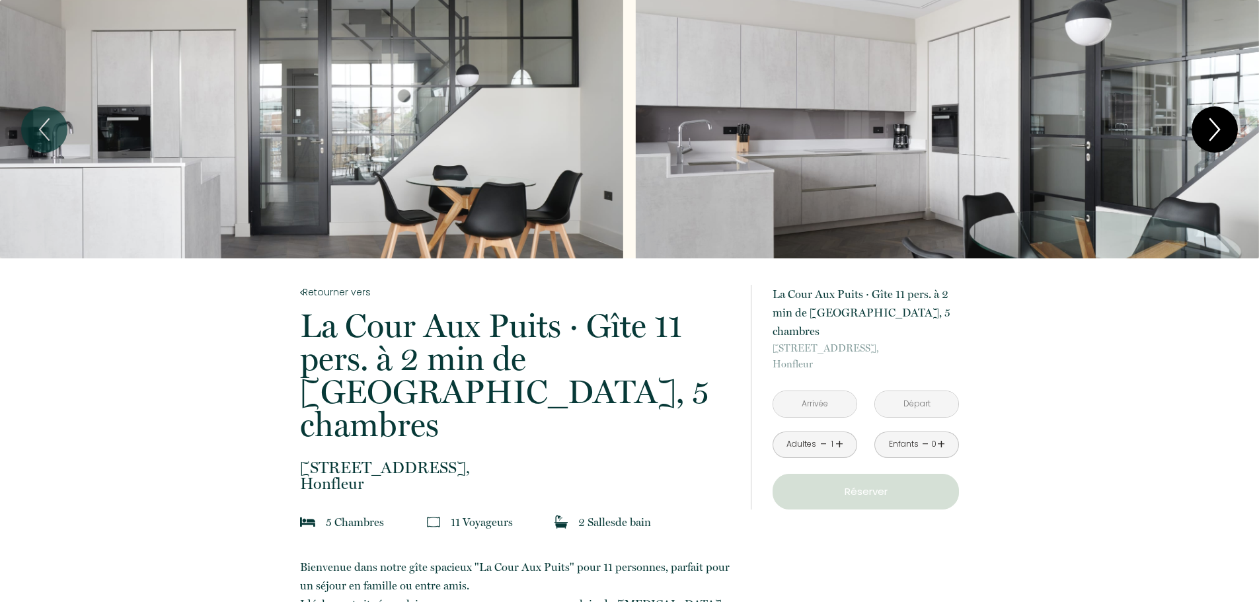
click at [1214, 126] on icon "Next" at bounding box center [1215, 130] width 28 height 40
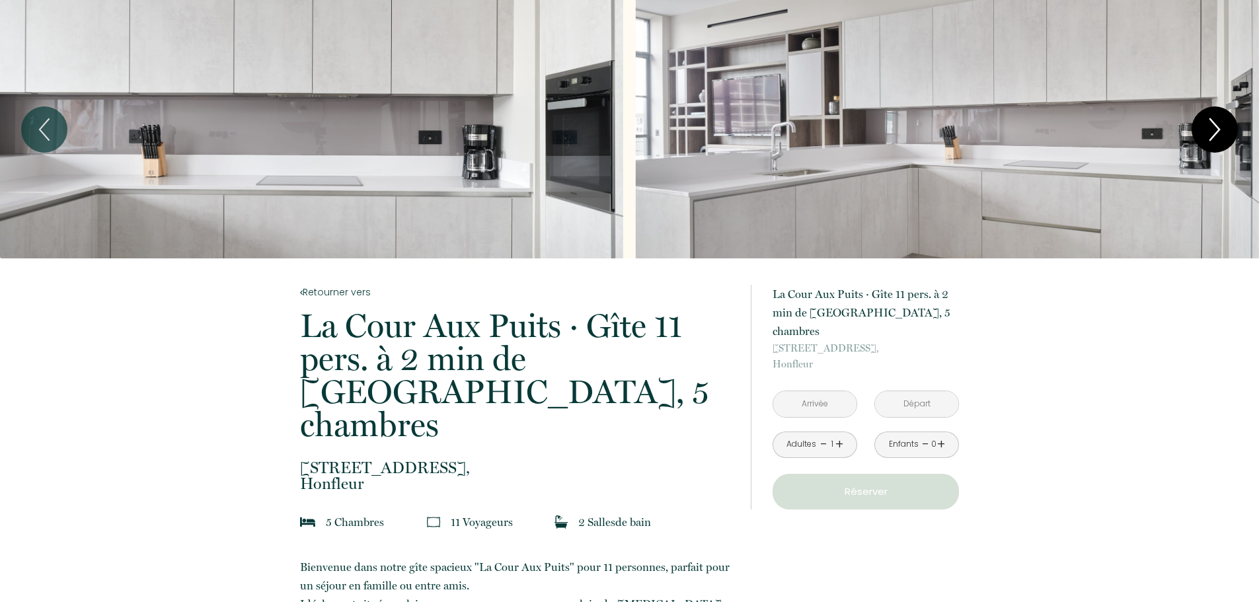
click at [1214, 126] on icon "Next" at bounding box center [1215, 130] width 28 height 40
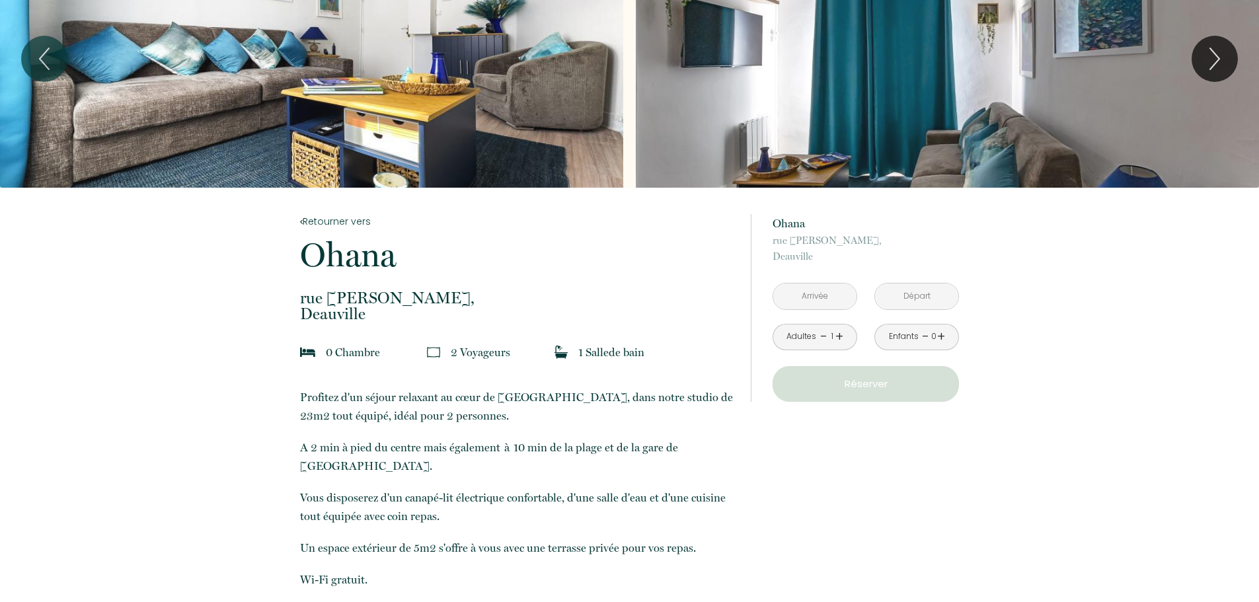
scroll to position [30, 0]
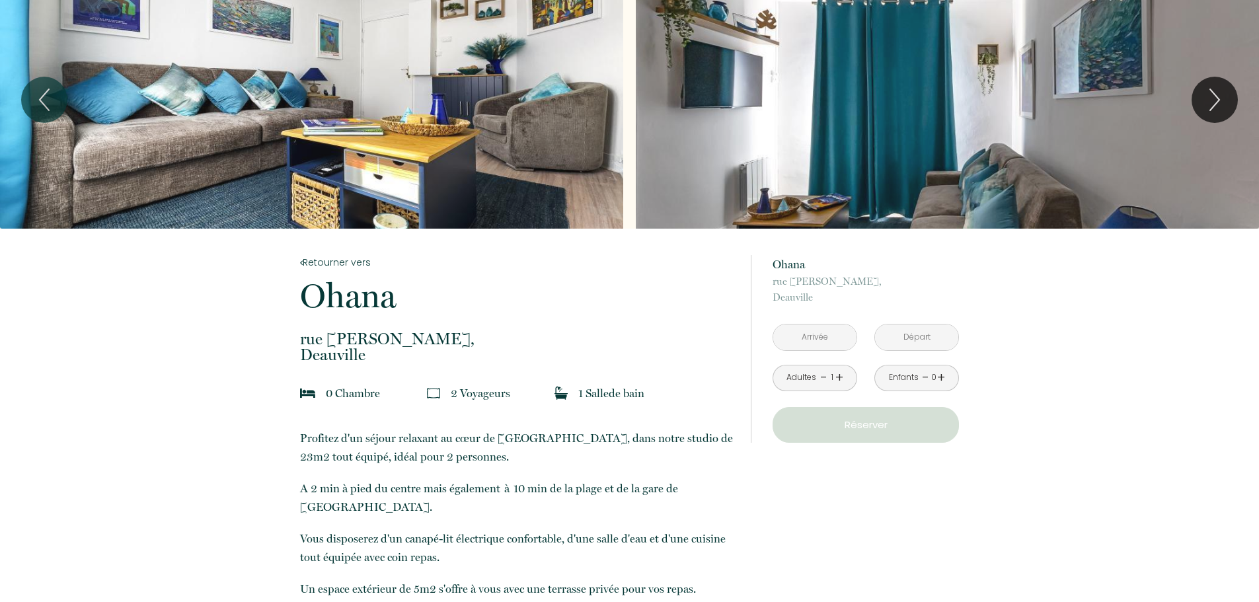
click at [837, 332] on input "text" at bounding box center [814, 337] width 83 height 26
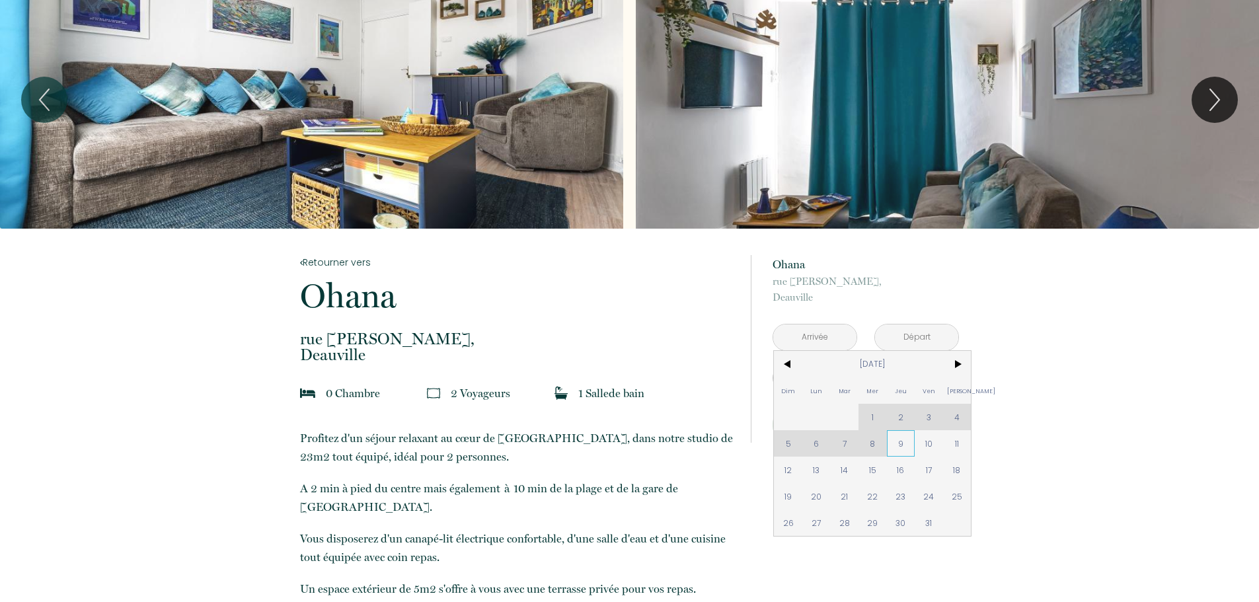
click at [903, 441] on span "9" at bounding box center [901, 443] width 28 height 26
type input "Jeu 09 Oct 2025"
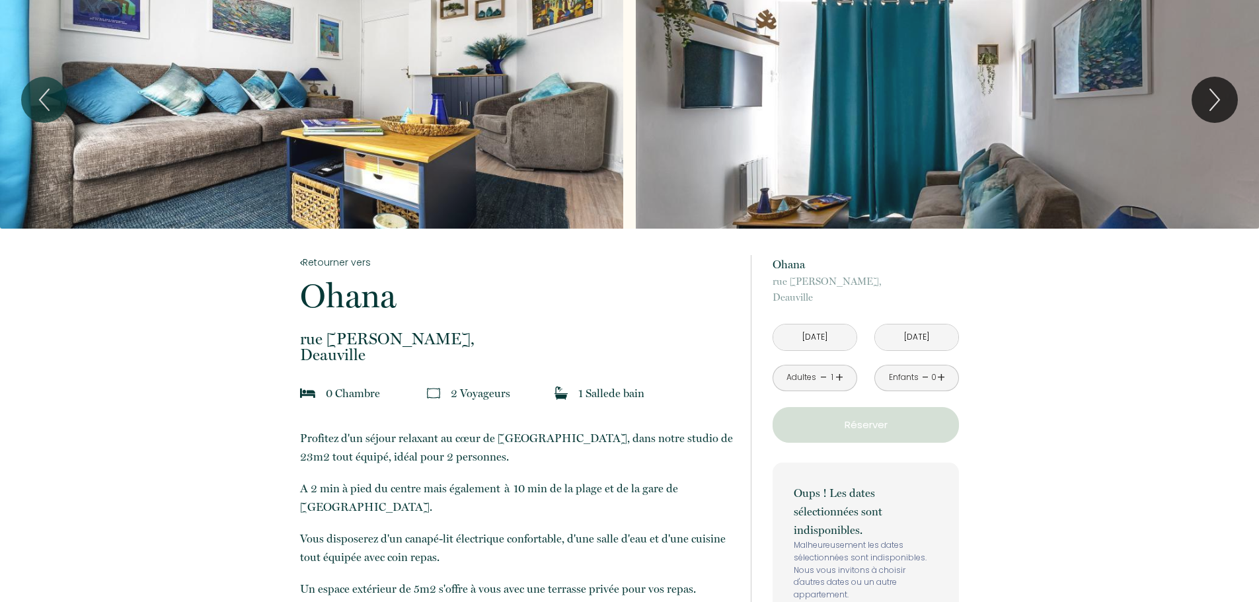
click at [919, 329] on input "Ven 10 Oct 2025" at bounding box center [916, 337] width 83 height 26
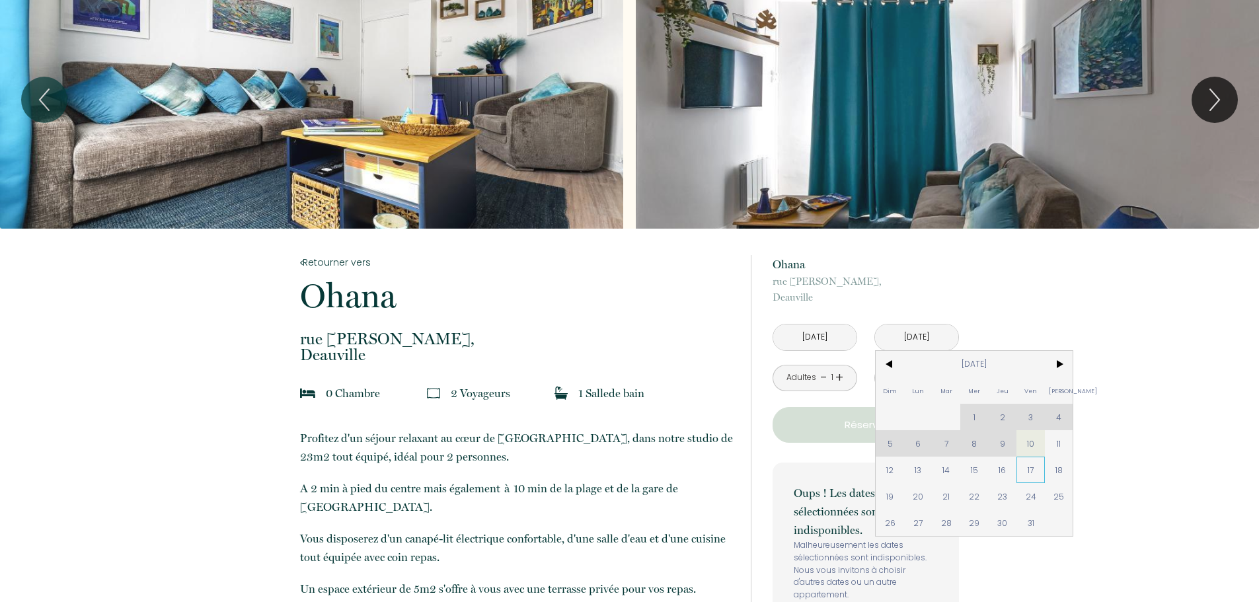
click at [1032, 477] on span "17" at bounding box center [1030, 470] width 28 height 26
type input "Ven 17 Oct 2025"
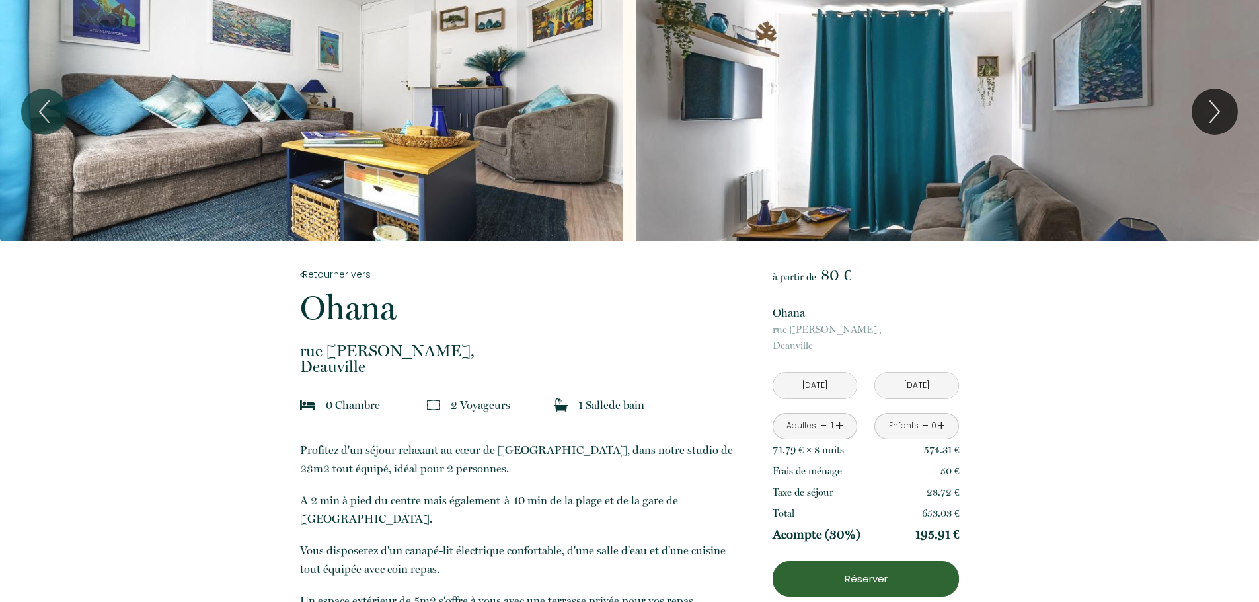
scroll to position [0, 0]
